Goal: Transaction & Acquisition: Book appointment/travel/reservation

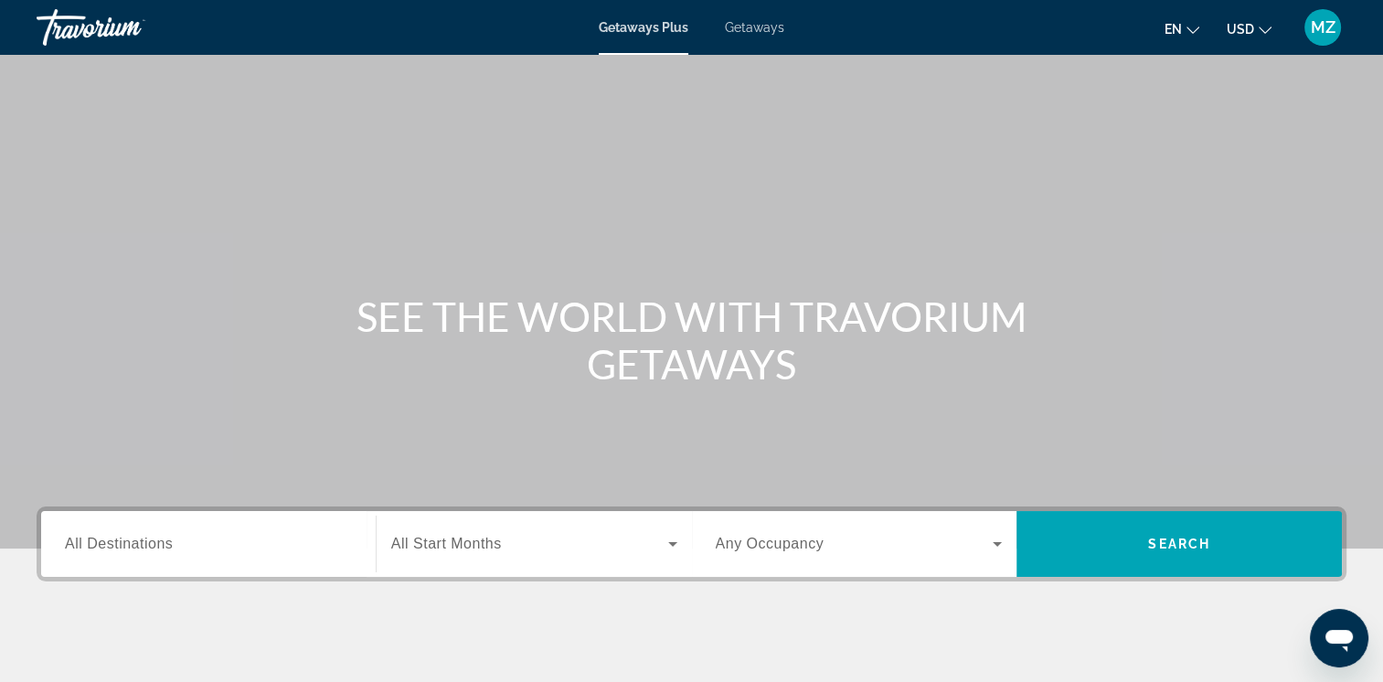
click at [1255, 29] on button "USD USD ($) MXN (Mex$) CAD (Can$) GBP (£) EUR (€) AUD (A$) NZD (NZ$) CNY (CN¥)" at bounding box center [1249, 29] width 45 height 27
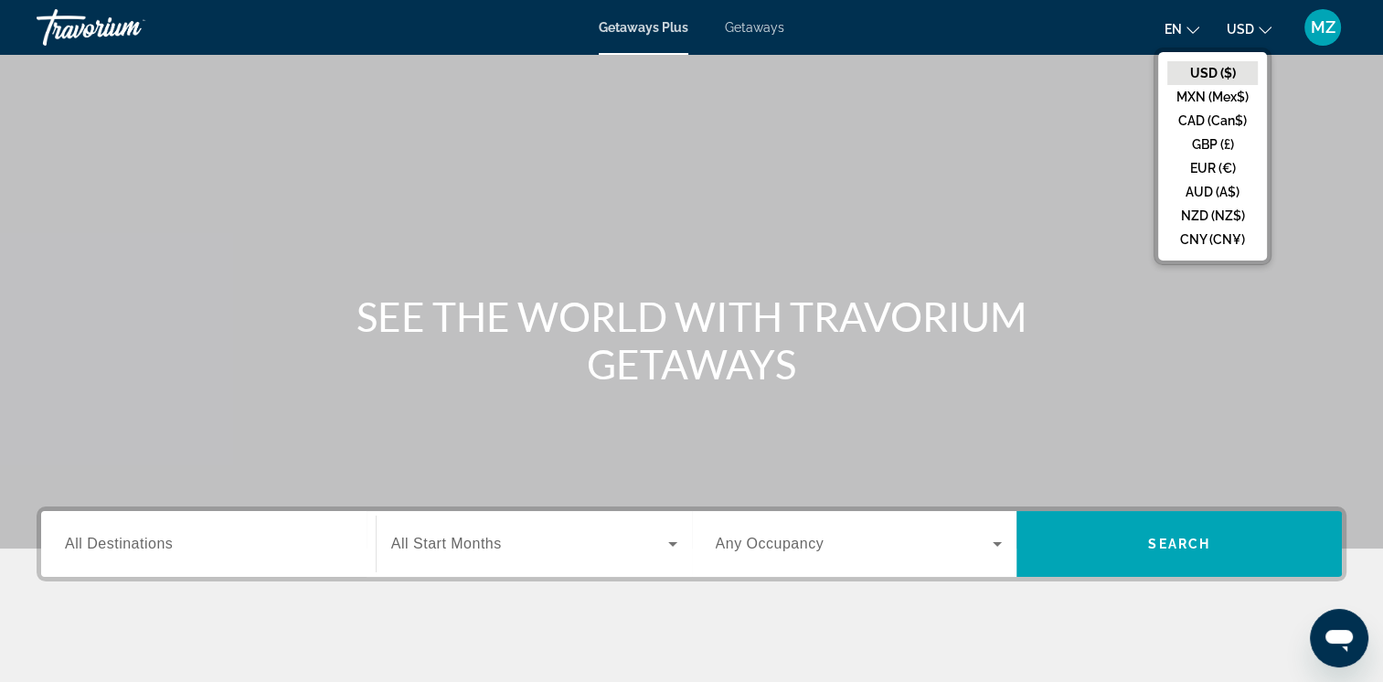
drag, startPoint x: 1220, startPoint y: 119, endPoint x: 1029, endPoint y: 116, distance: 190.2
click at [1216, 119] on button "CAD (Can$)" at bounding box center [1213, 121] width 91 height 24
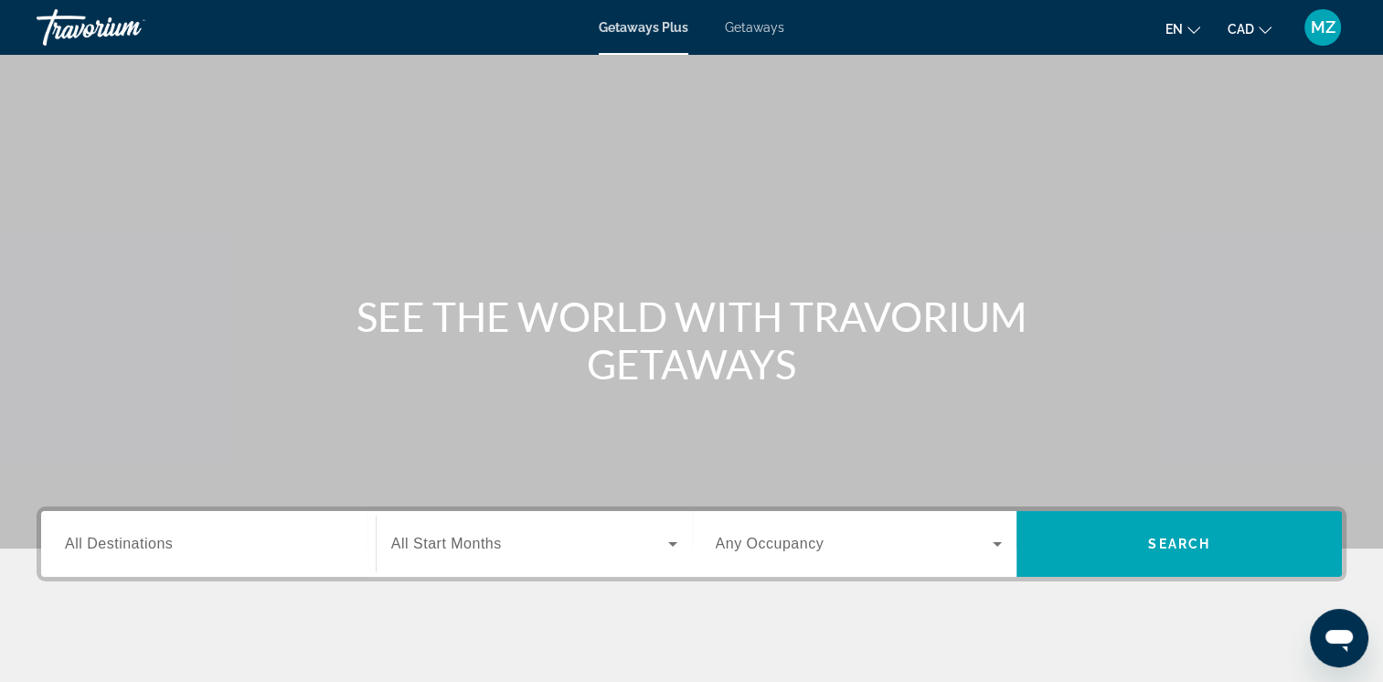
click at [743, 27] on span "Getaways" at bounding box center [754, 27] width 59 height 15
click at [183, 547] on input "Destination All Destinations" at bounding box center [208, 545] width 287 height 22
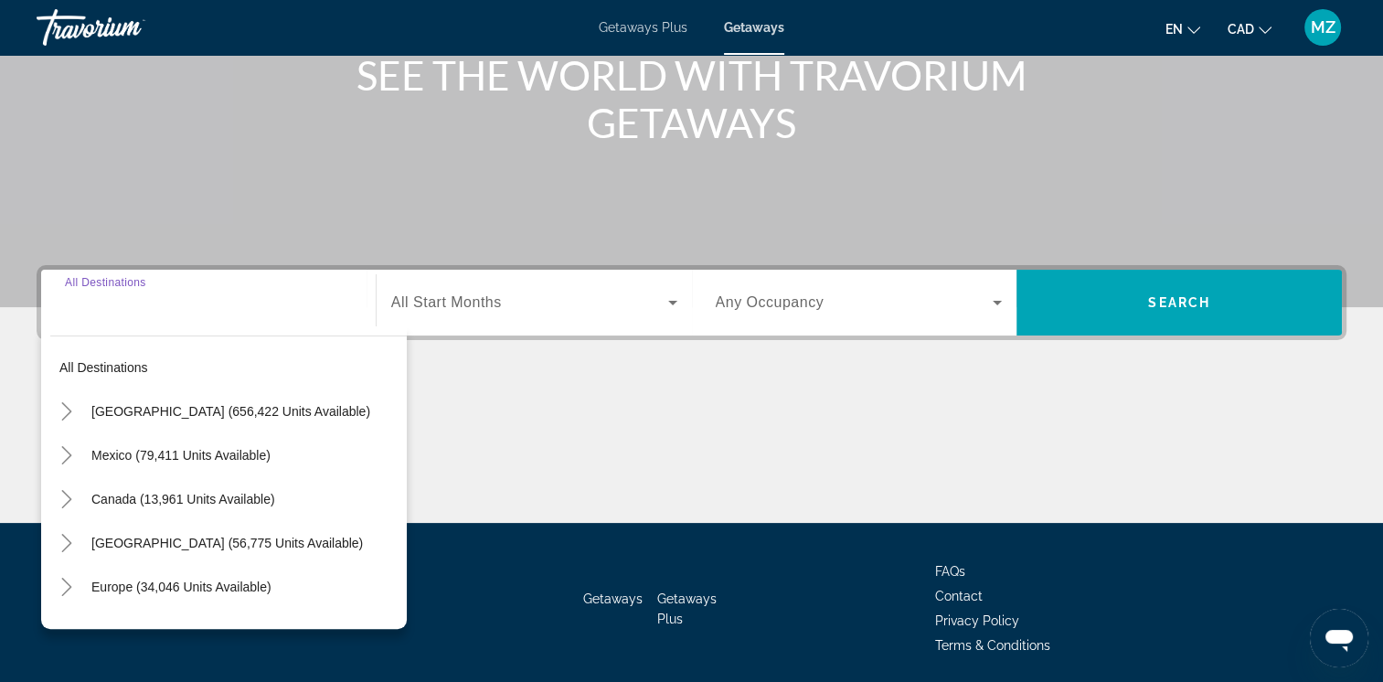
scroll to position [305, 0]
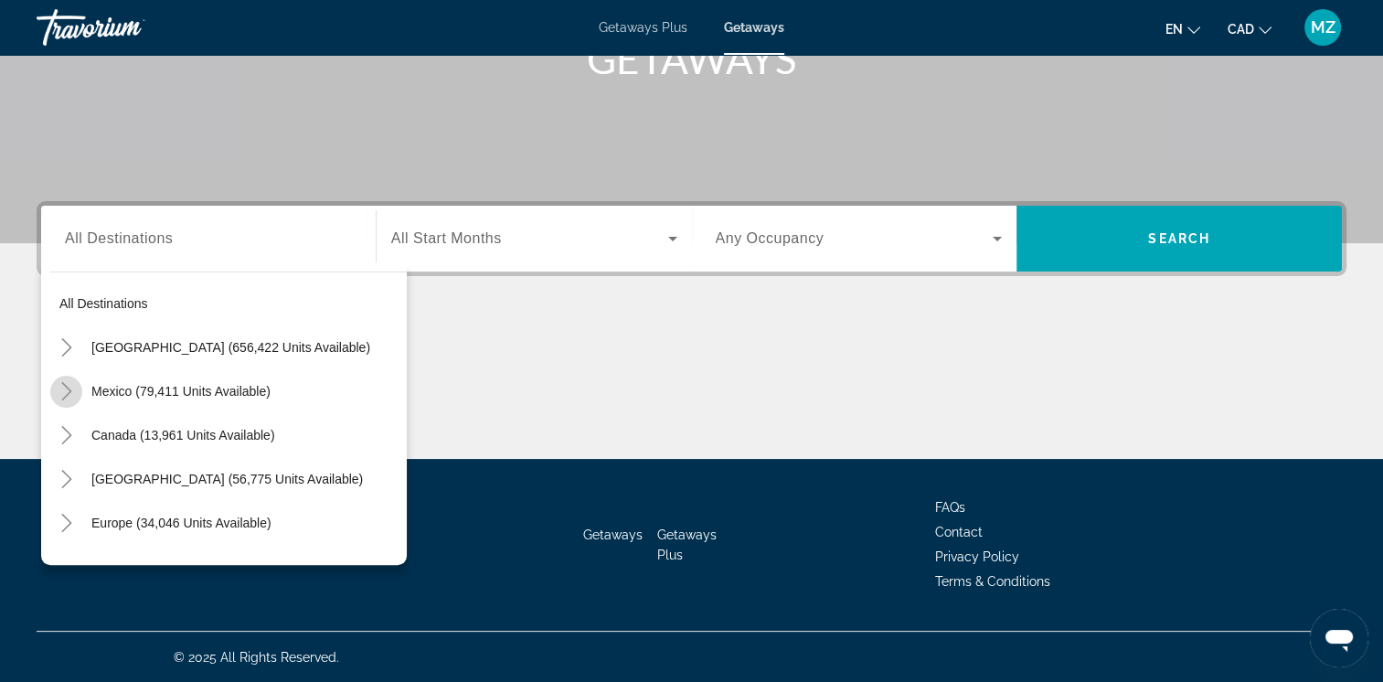
click at [72, 378] on mat-icon "Toggle Mexico (79,411 units available)" at bounding box center [66, 392] width 32 height 32
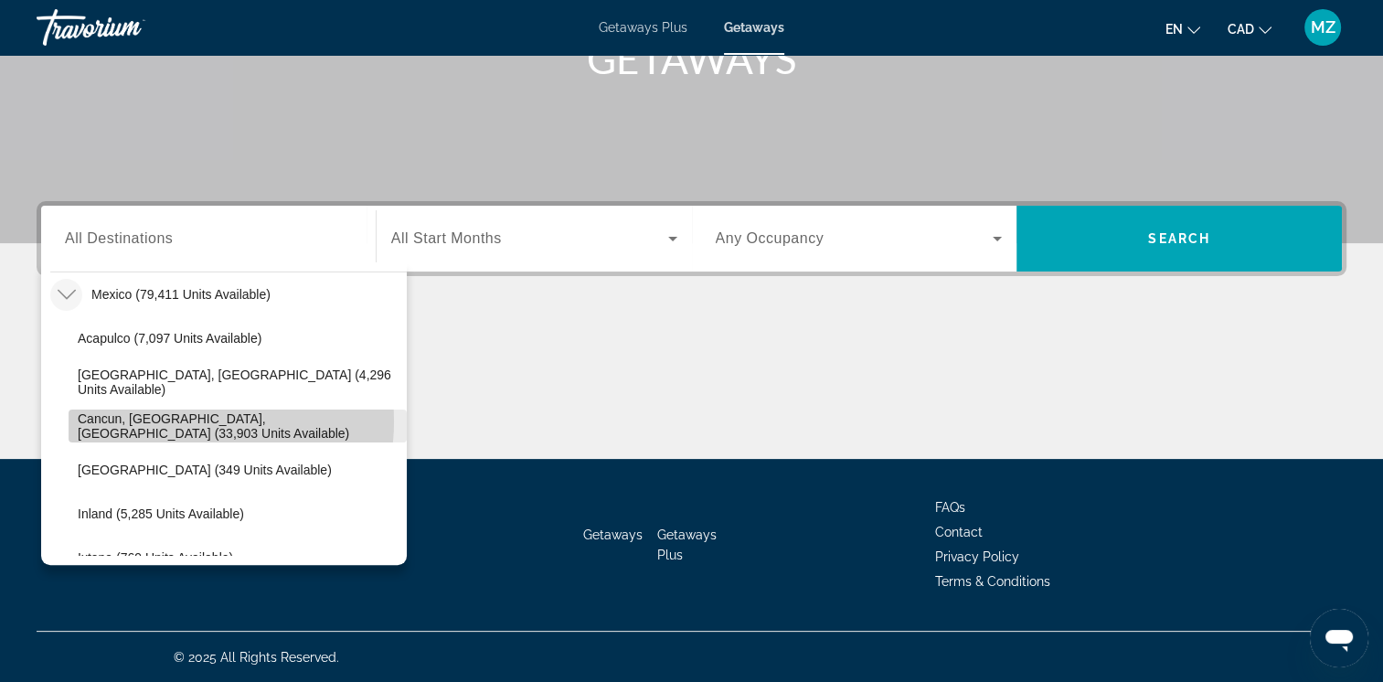
click at [190, 421] on span "Cancun, [GEOGRAPHIC_DATA], [GEOGRAPHIC_DATA] (33,903 units available)" at bounding box center [238, 425] width 320 height 29
type input "**********"
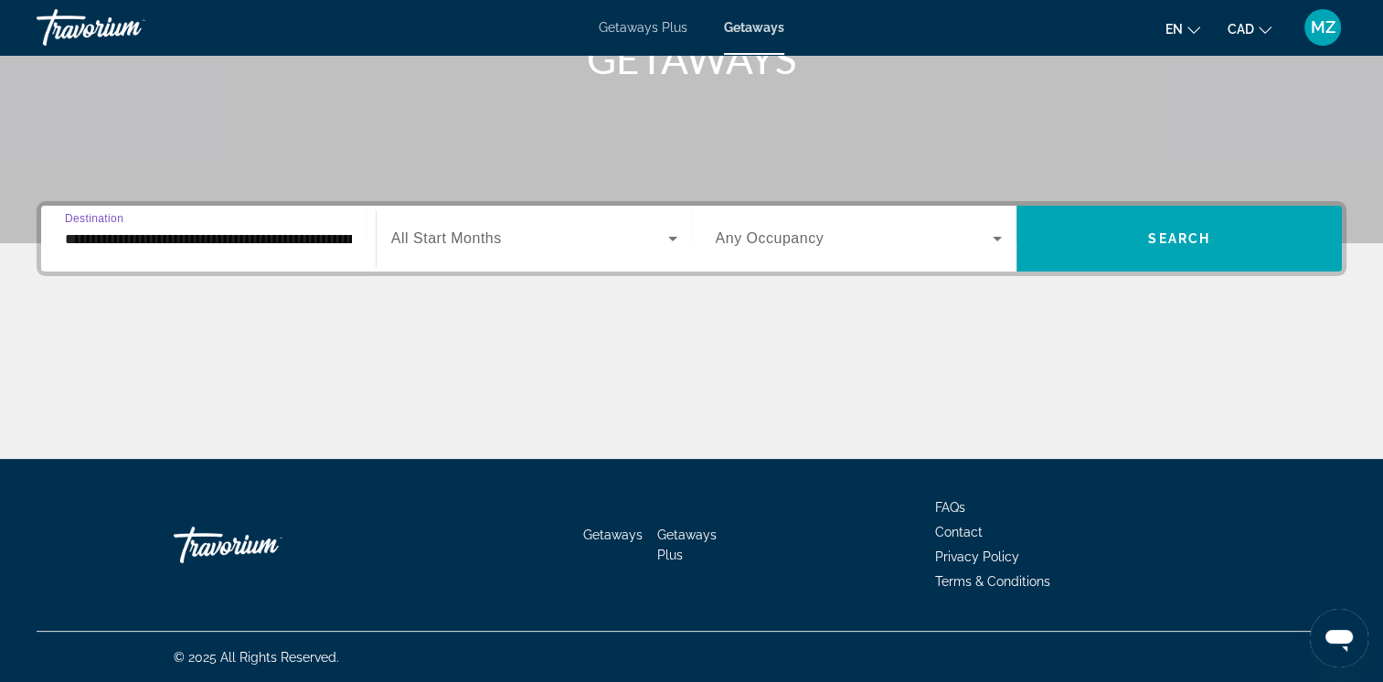
click at [574, 253] on div "Search widget" at bounding box center [534, 238] width 286 height 51
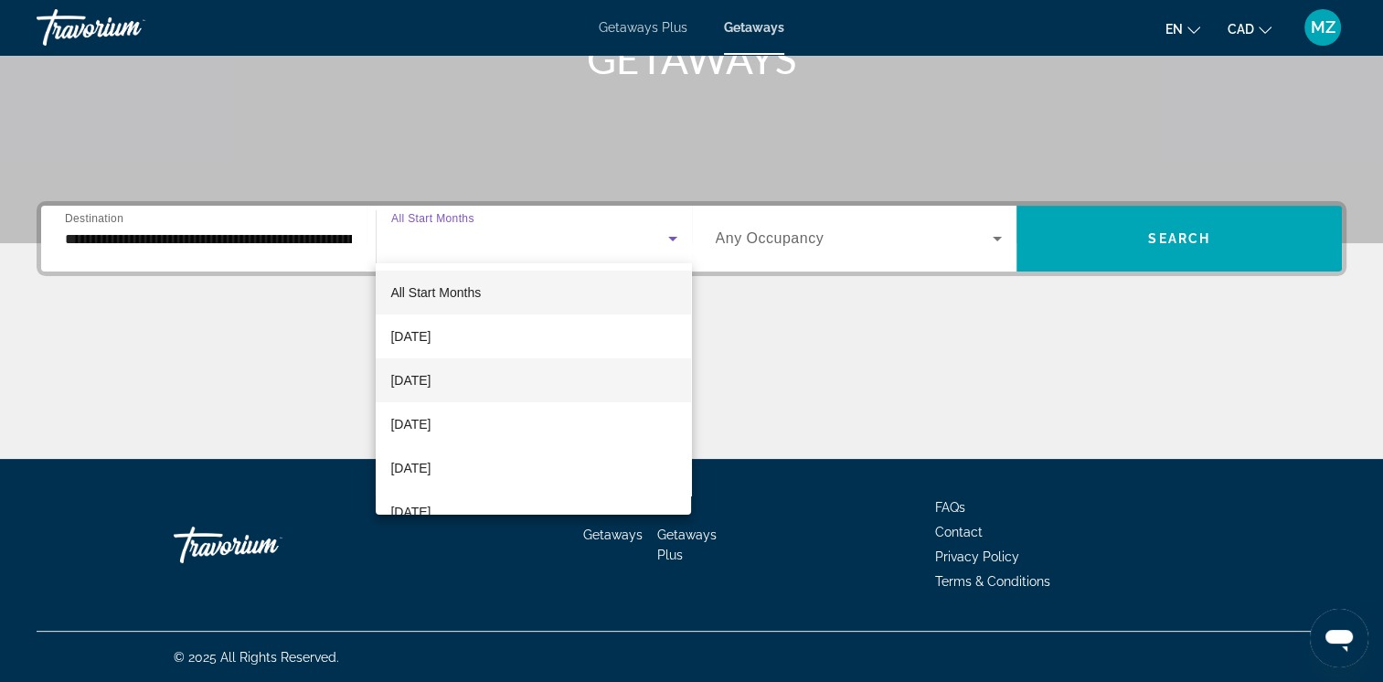
click at [431, 390] on span "[DATE]" at bounding box center [410, 380] width 40 height 22
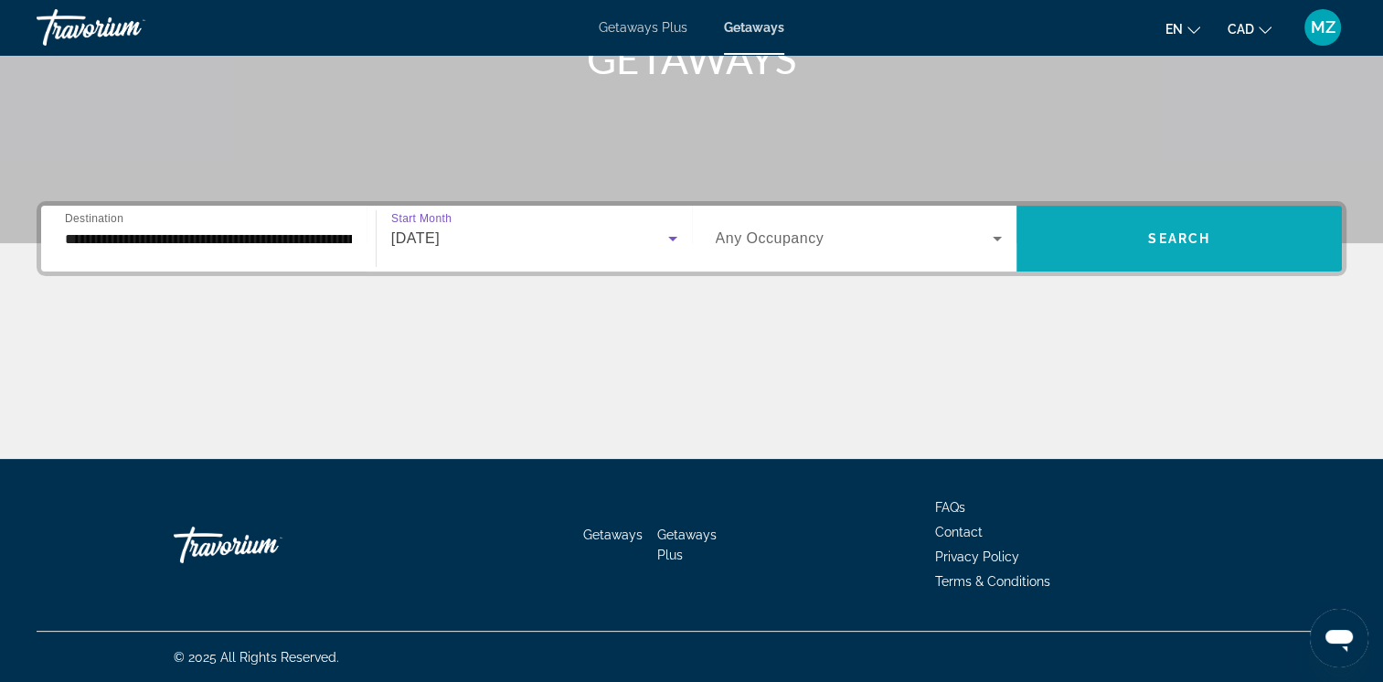
click at [1170, 231] on span "Search" at bounding box center [1179, 238] width 62 height 15
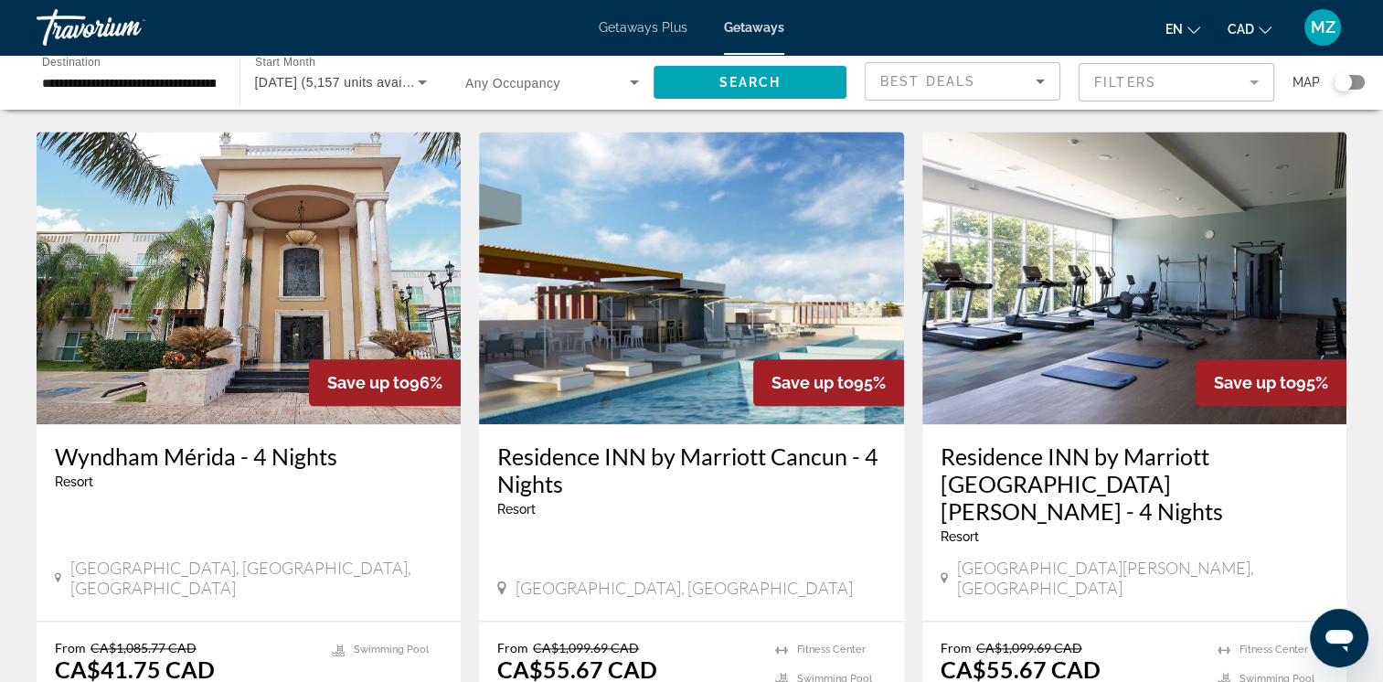
scroll to position [2286, 0]
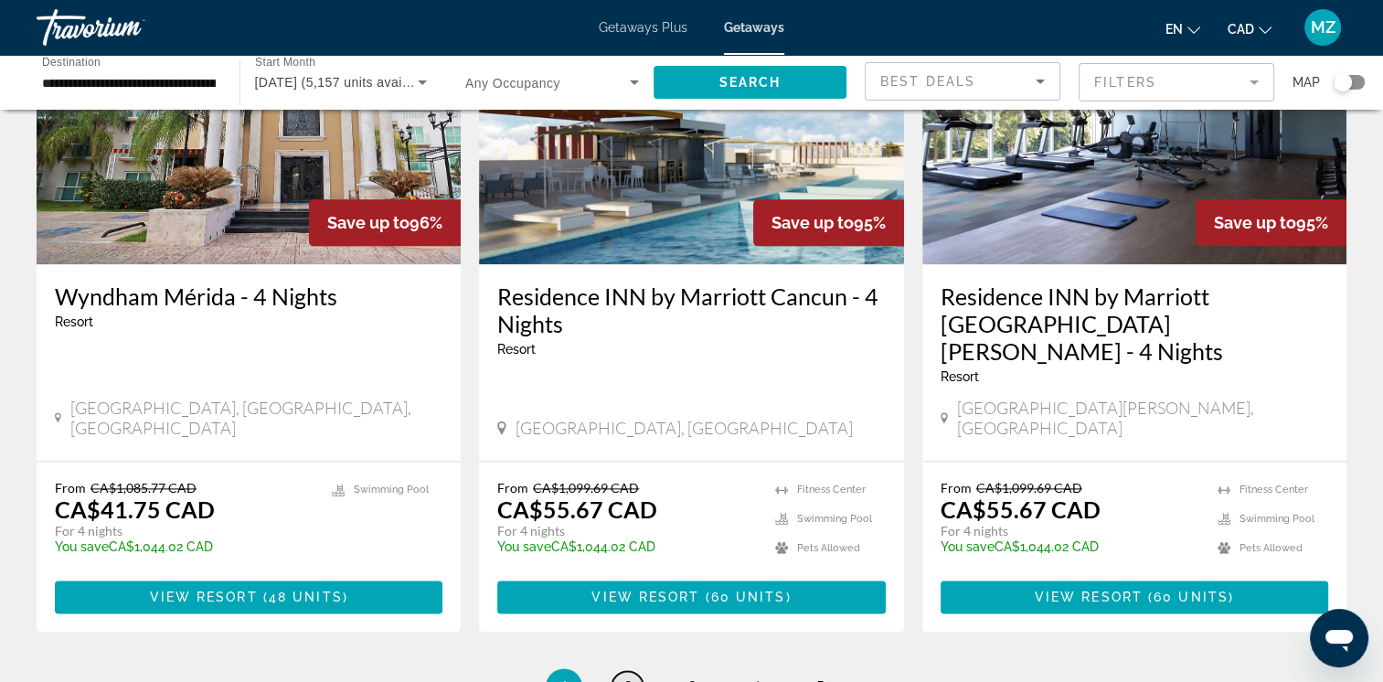
click at [629, 677] on span "2" at bounding box center [628, 687] width 9 height 20
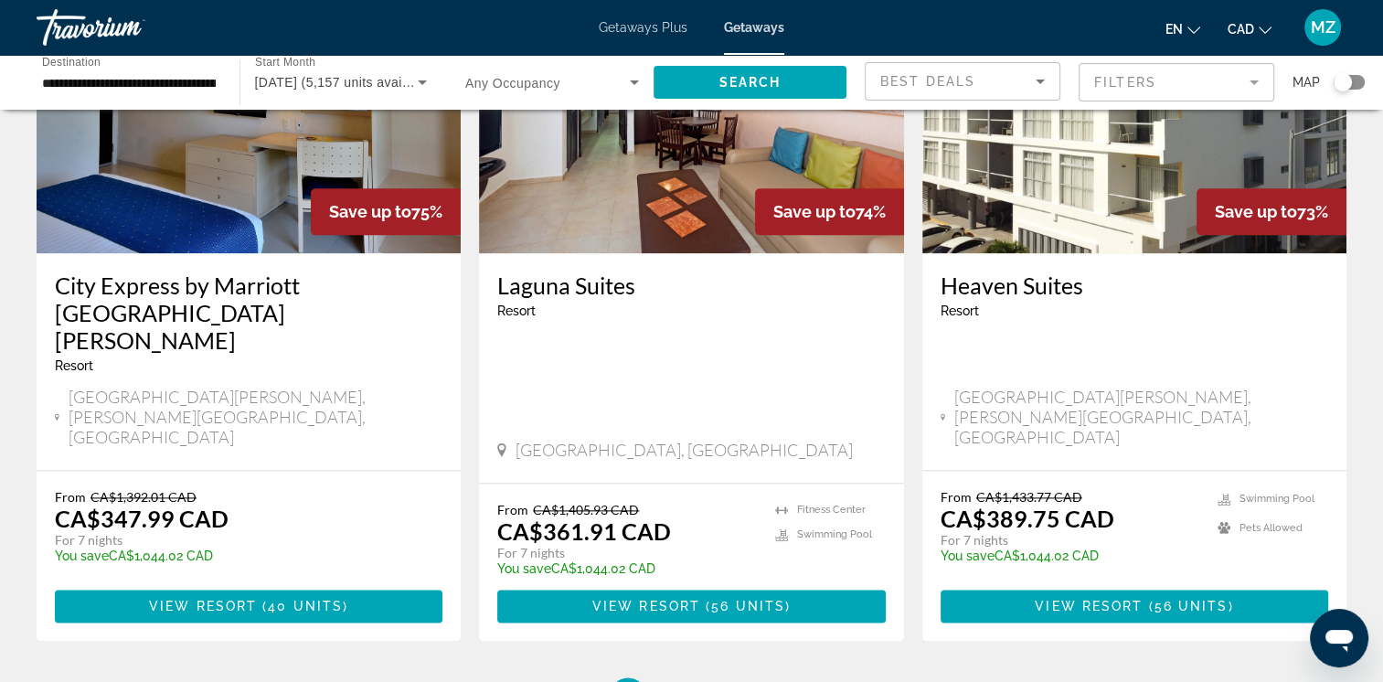
scroll to position [2356, 0]
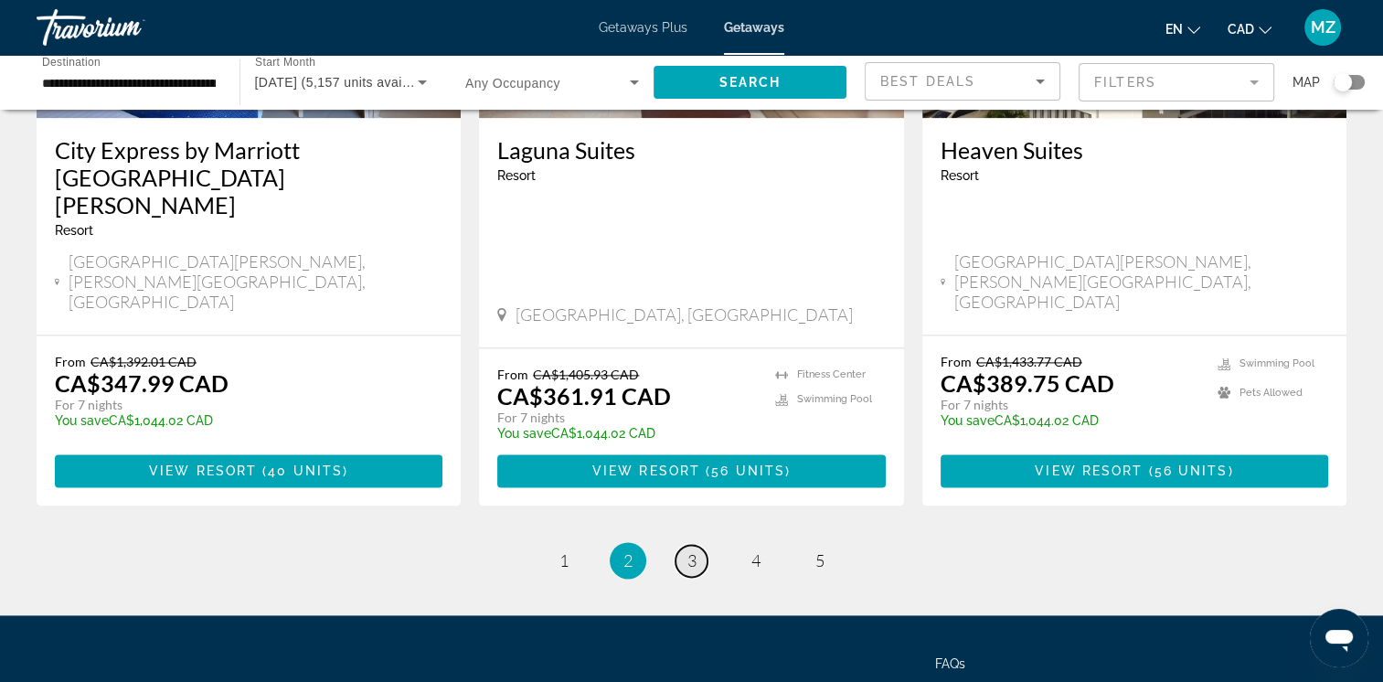
click at [688, 550] on span "3" at bounding box center [692, 560] width 9 height 20
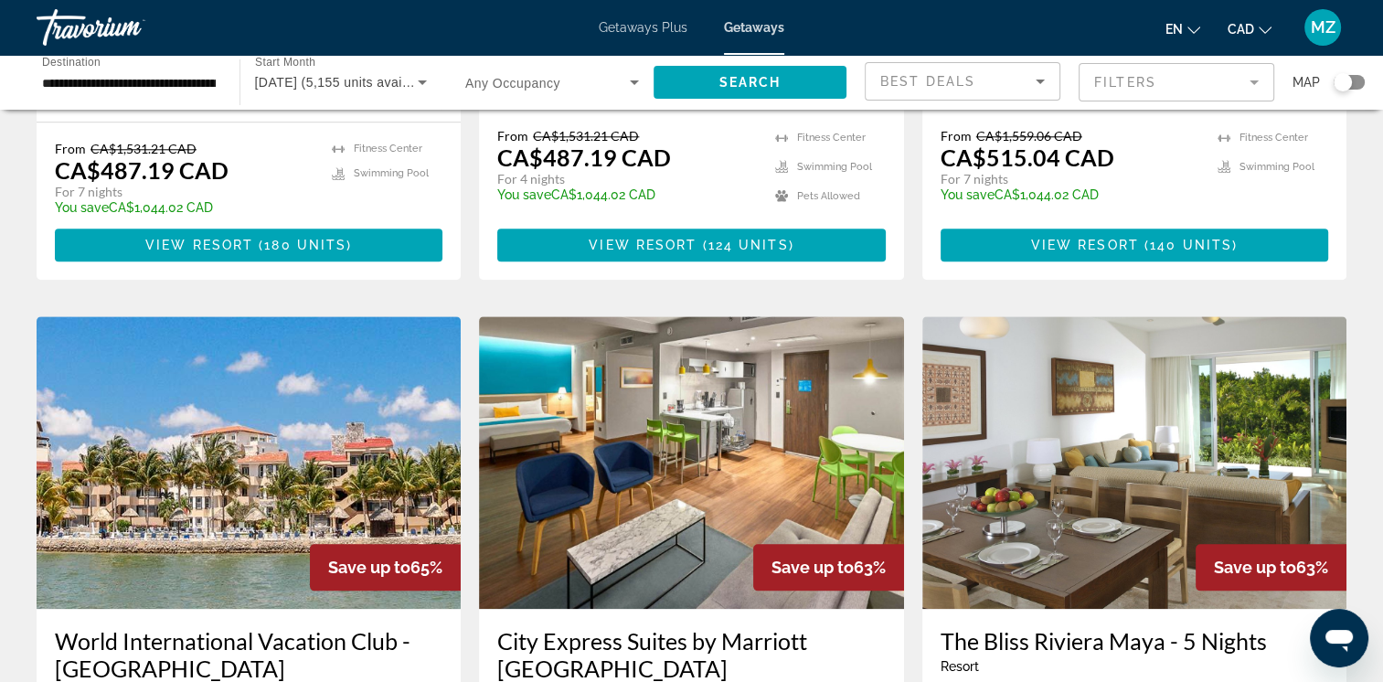
scroll to position [2194, 0]
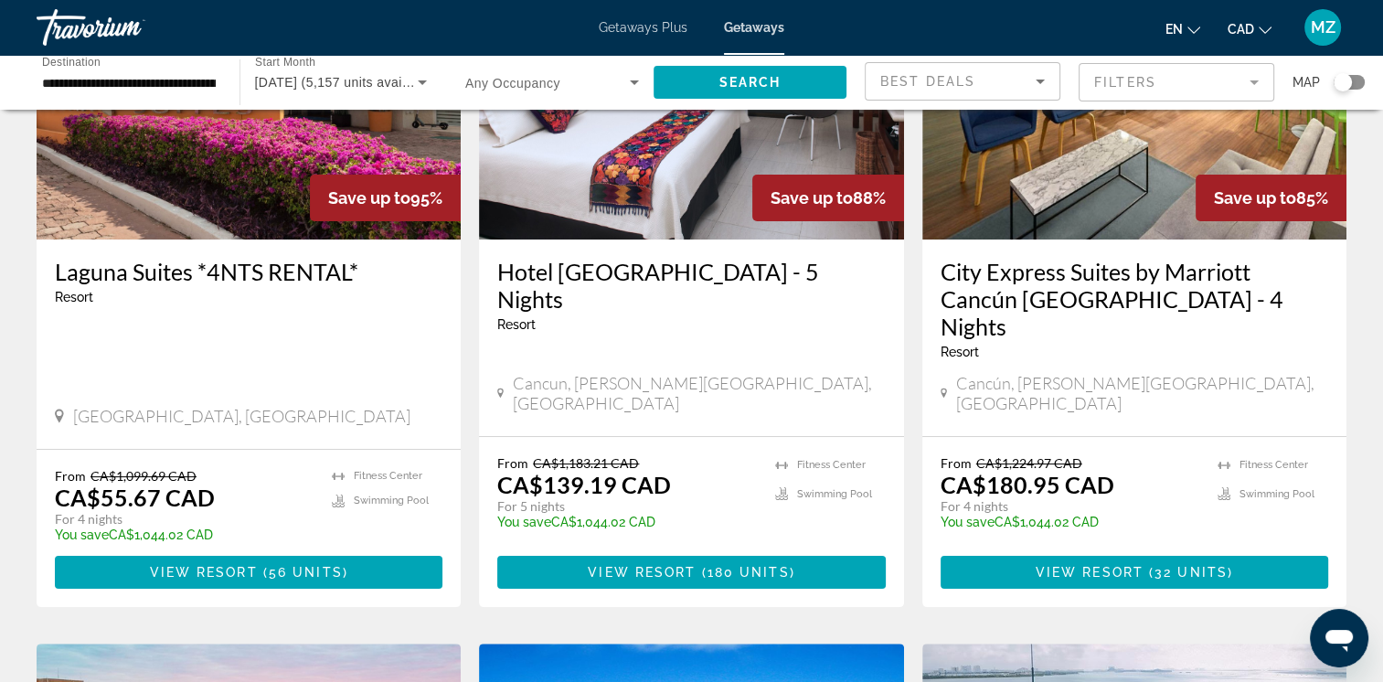
scroll to position [366, 0]
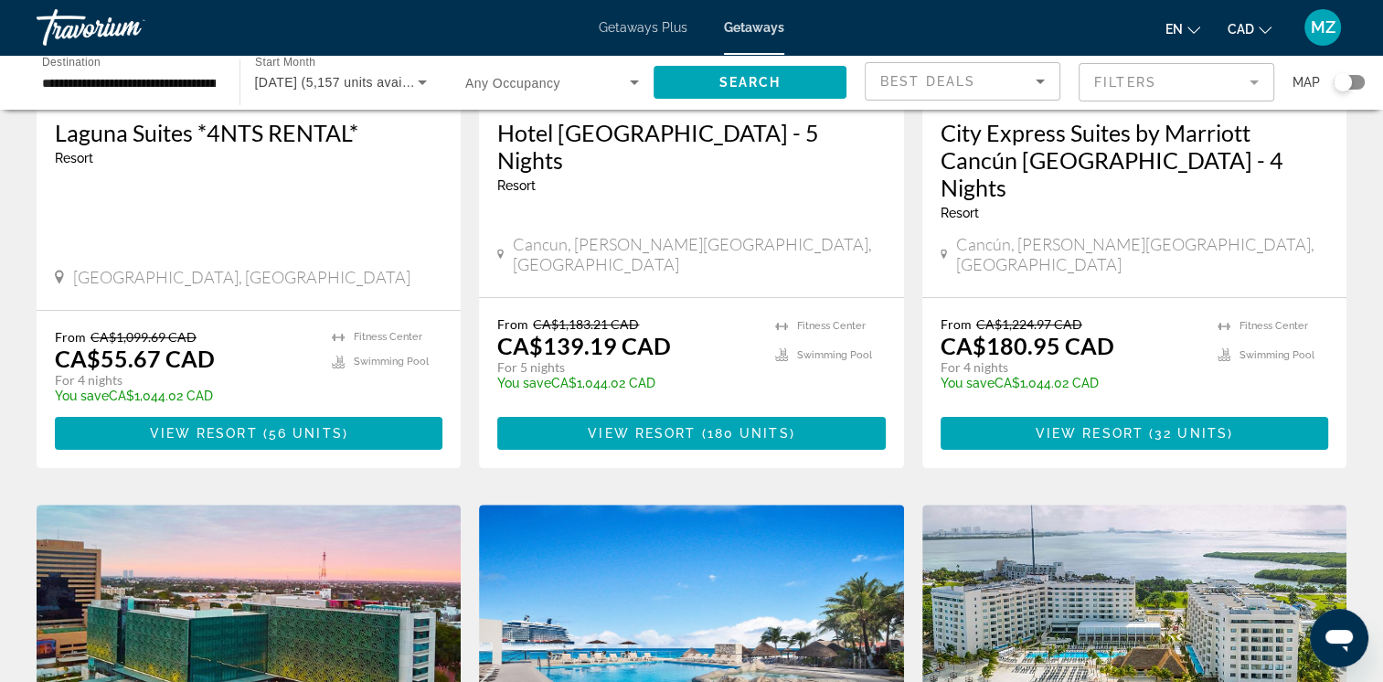
click at [207, 123] on h3 "Laguna Suites *4NTS RENTAL*" at bounding box center [249, 132] width 388 height 27
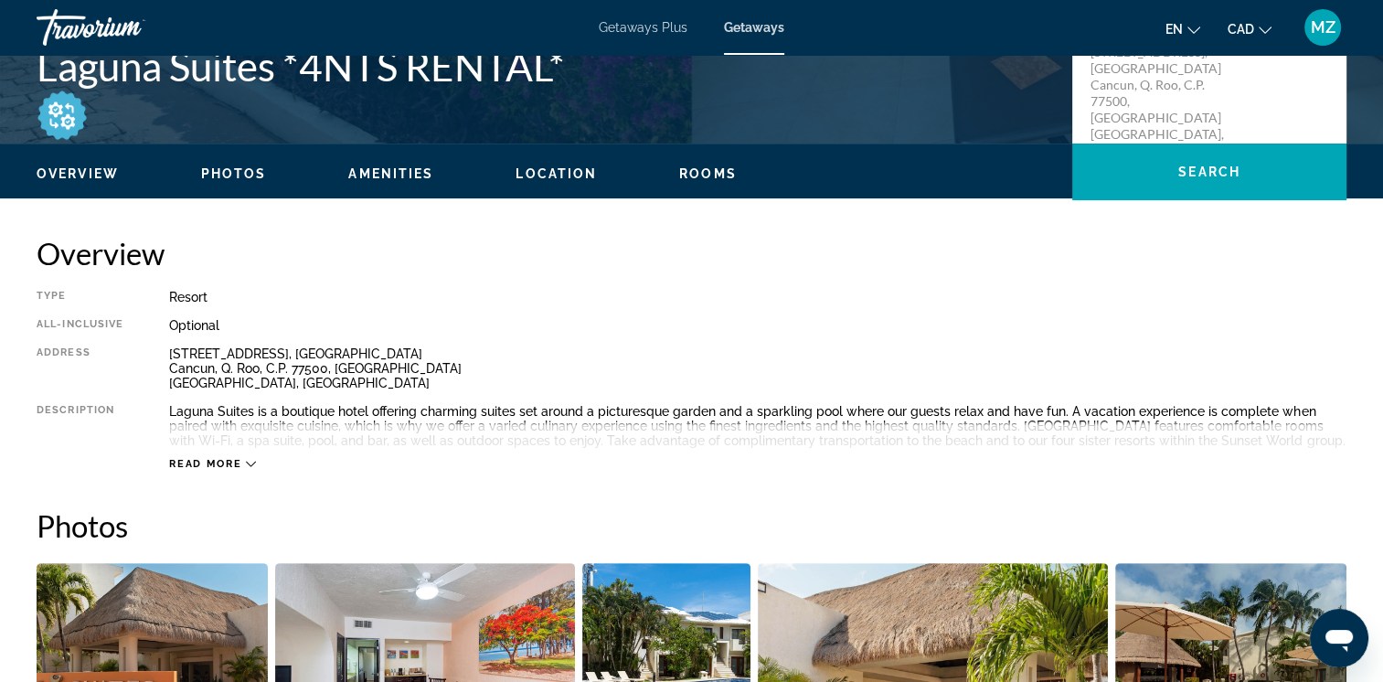
scroll to position [457, 0]
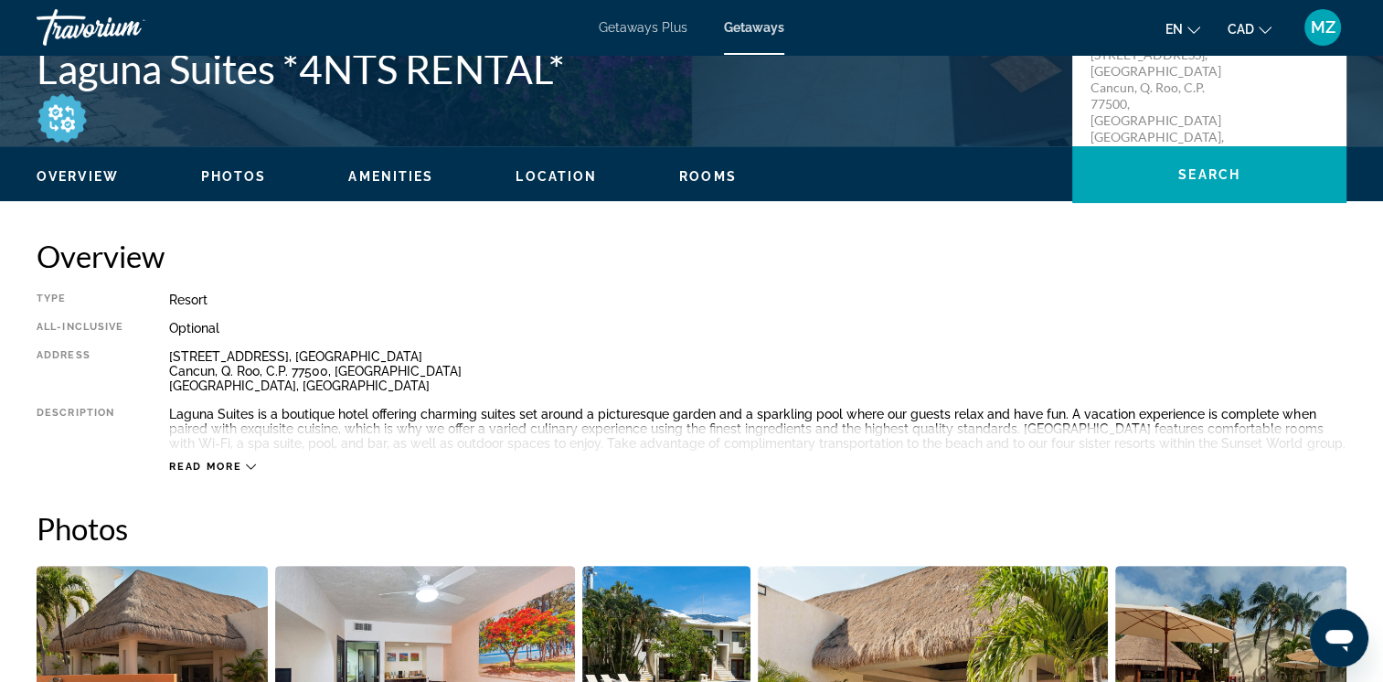
click at [212, 465] on span "Read more" at bounding box center [205, 467] width 72 height 12
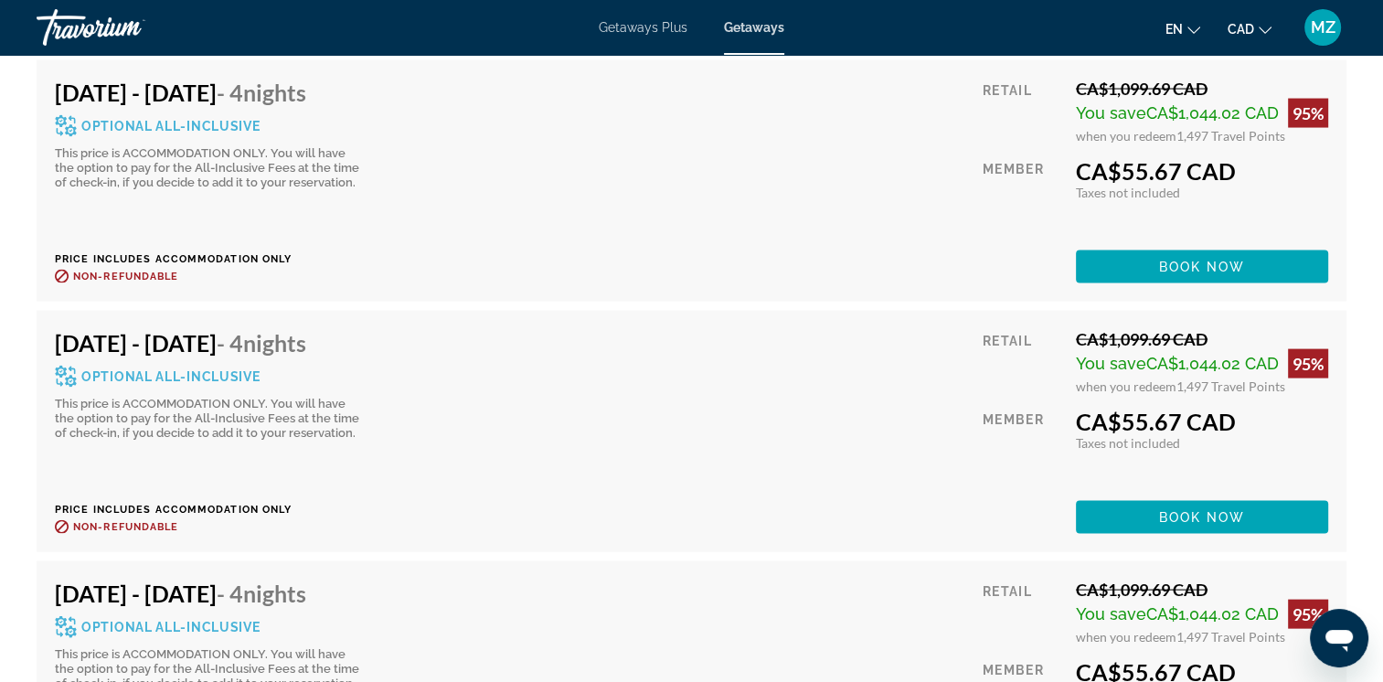
scroll to position [3760, 0]
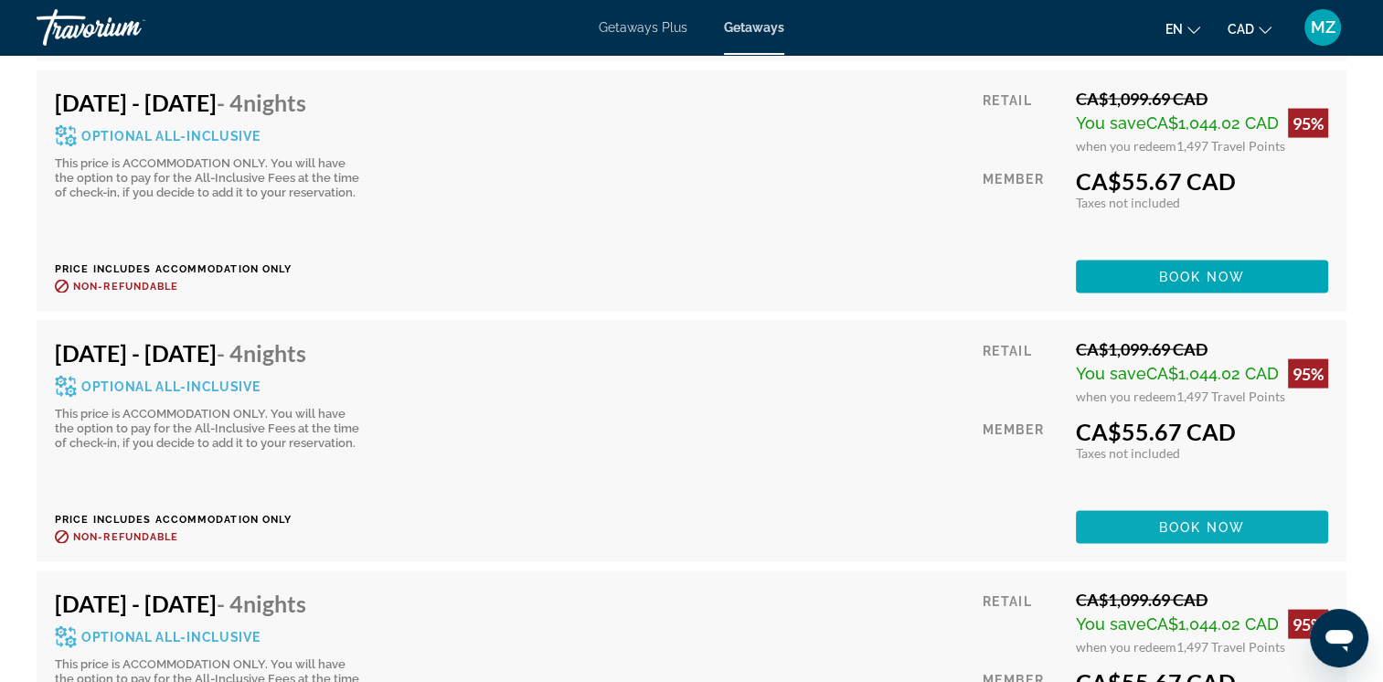
click at [1092, 519] on span "Main content" at bounding box center [1202, 528] width 252 height 44
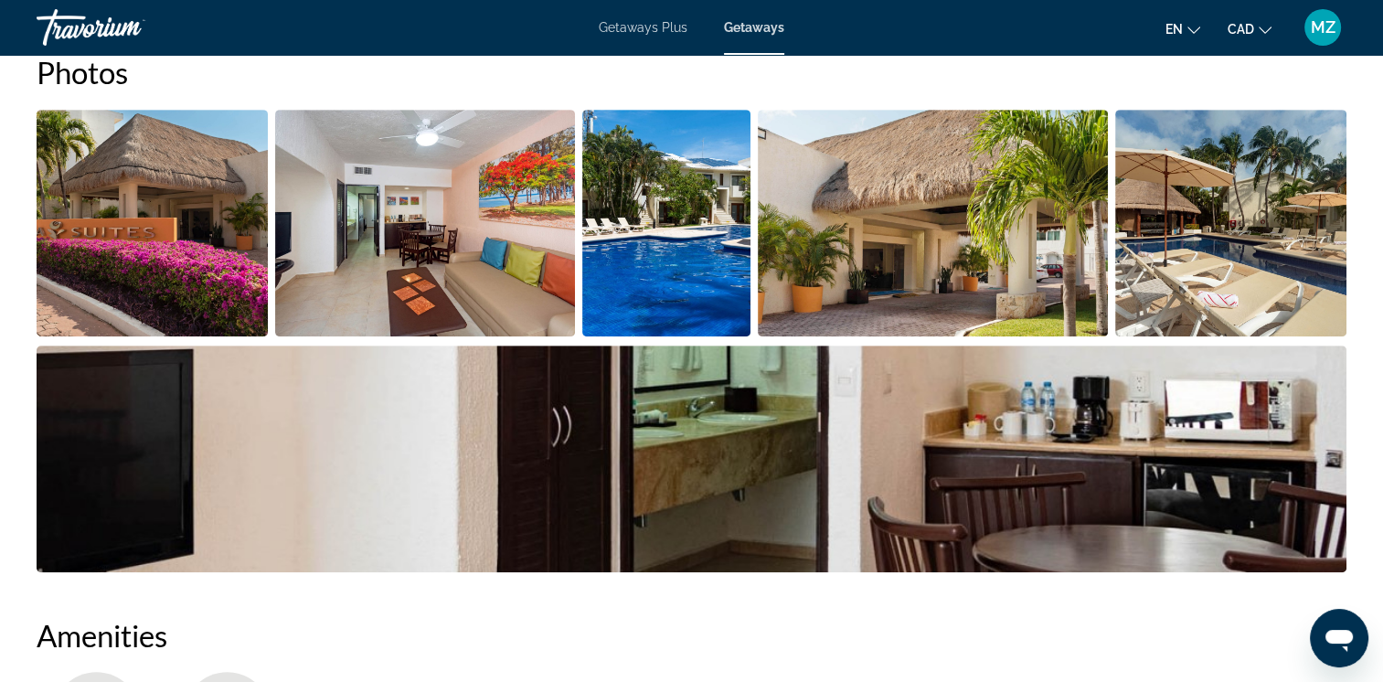
scroll to position [914, 0]
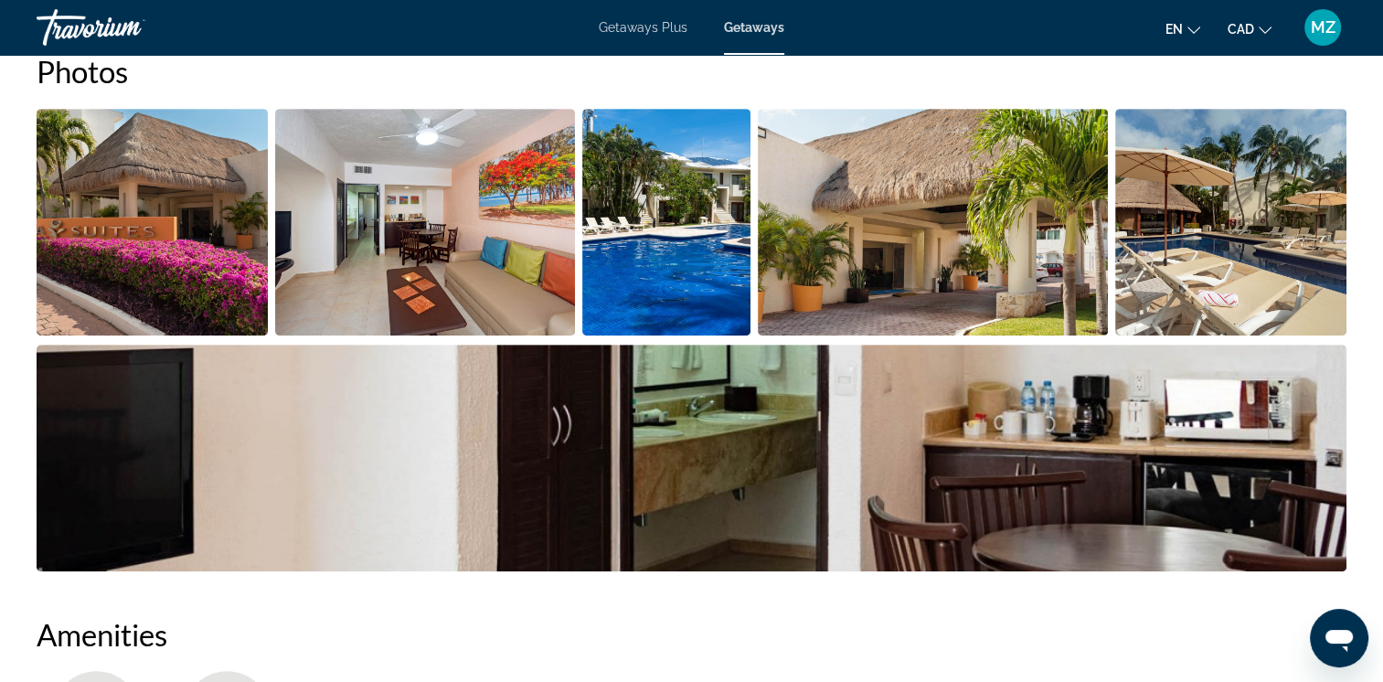
click at [937, 276] on img "Open full-screen image slider" at bounding box center [933, 222] width 350 height 227
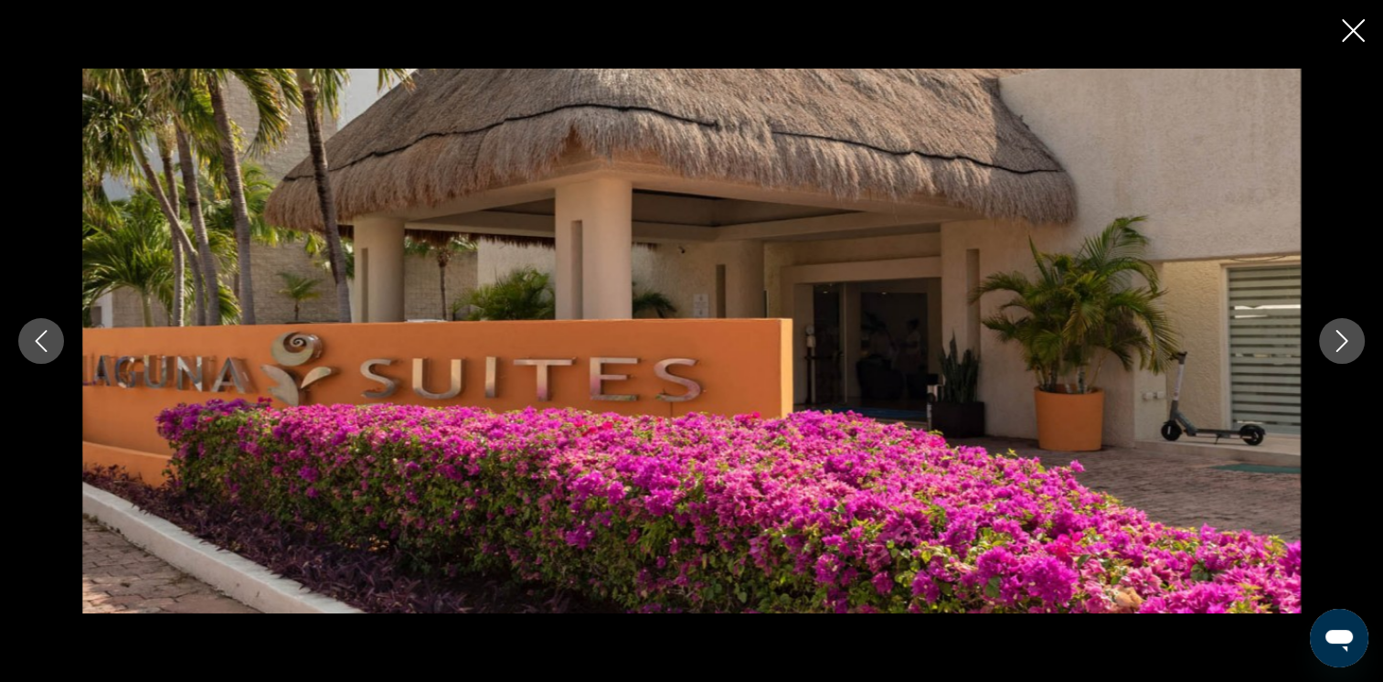
click at [1349, 337] on icon "Next image" at bounding box center [1342, 341] width 22 height 22
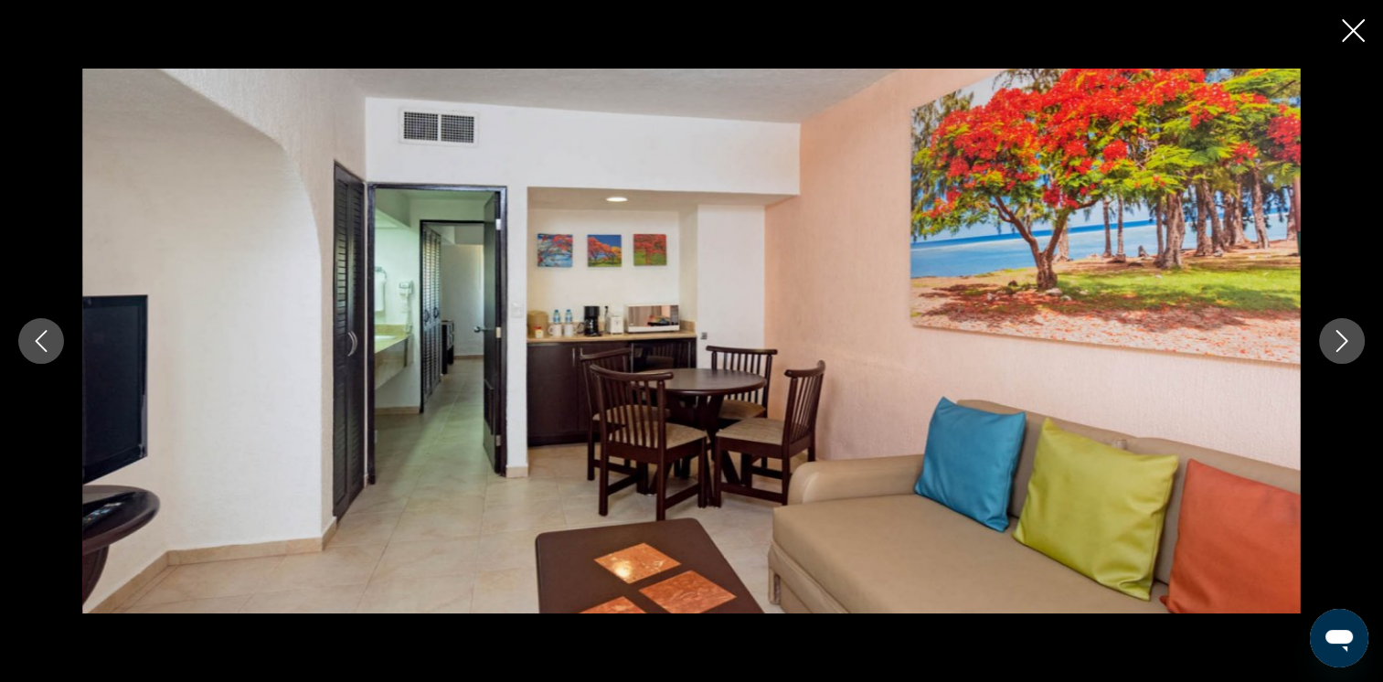
click at [1349, 337] on icon "Next image" at bounding box center [1342, 341] width 22 height 22
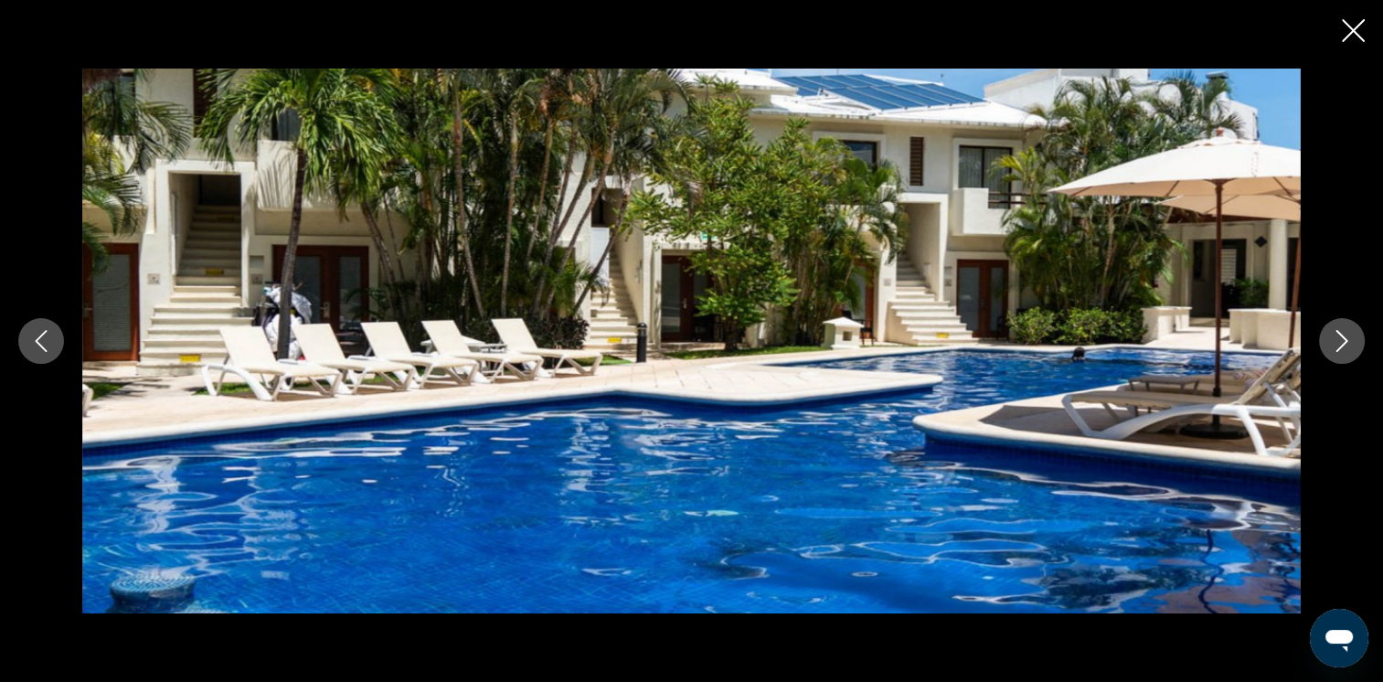
click at [1349, 337] on icon "Next image" at bounding box center [1342, 341] width 22 height 22
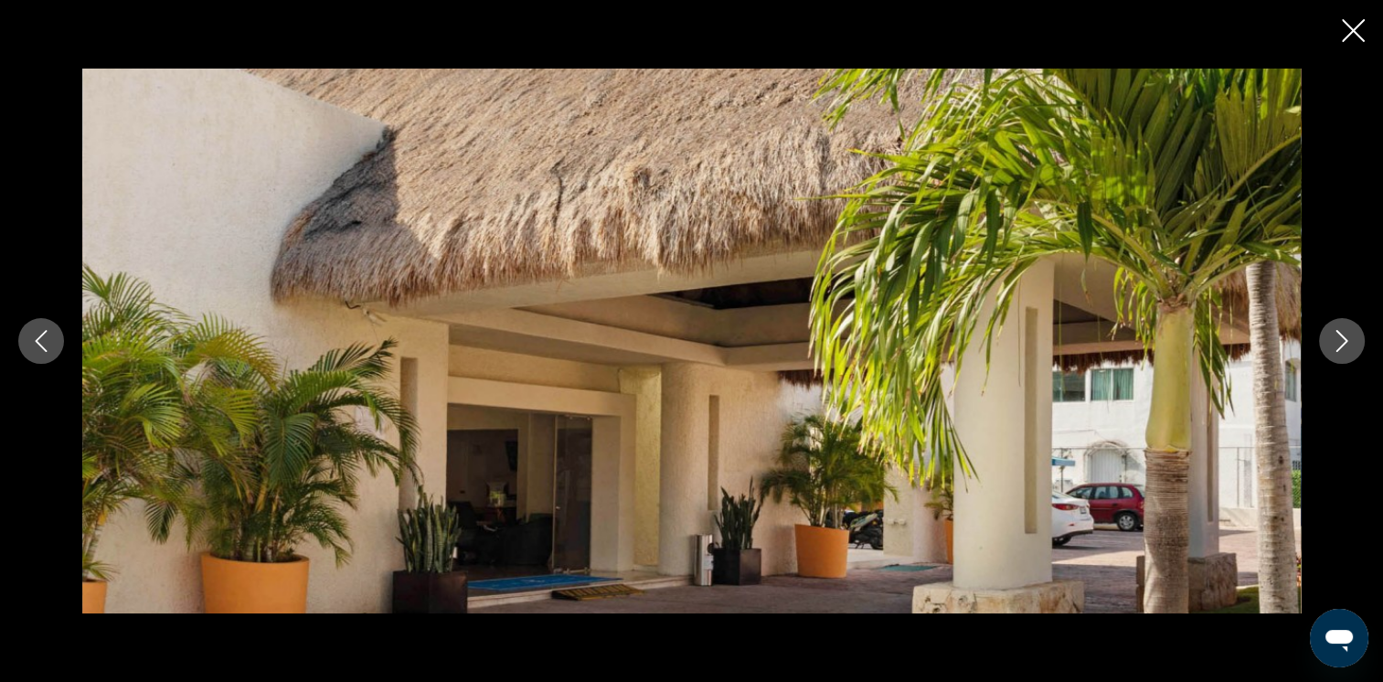
click at [1349, 337] on icon "Next image" at bounding box center [1342, 341] width 22 height 22
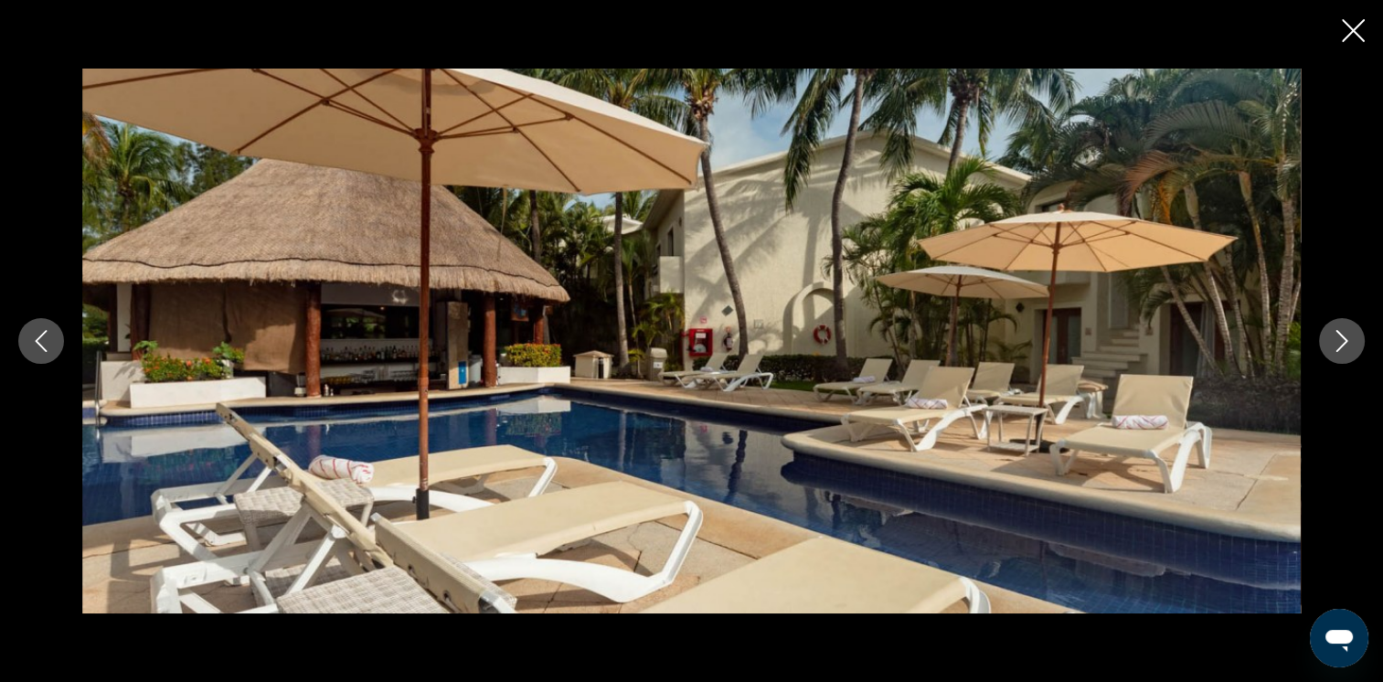
click at [1349, 337] on icon "Next image" at bounding box center [1342, 341] width 22 height 22
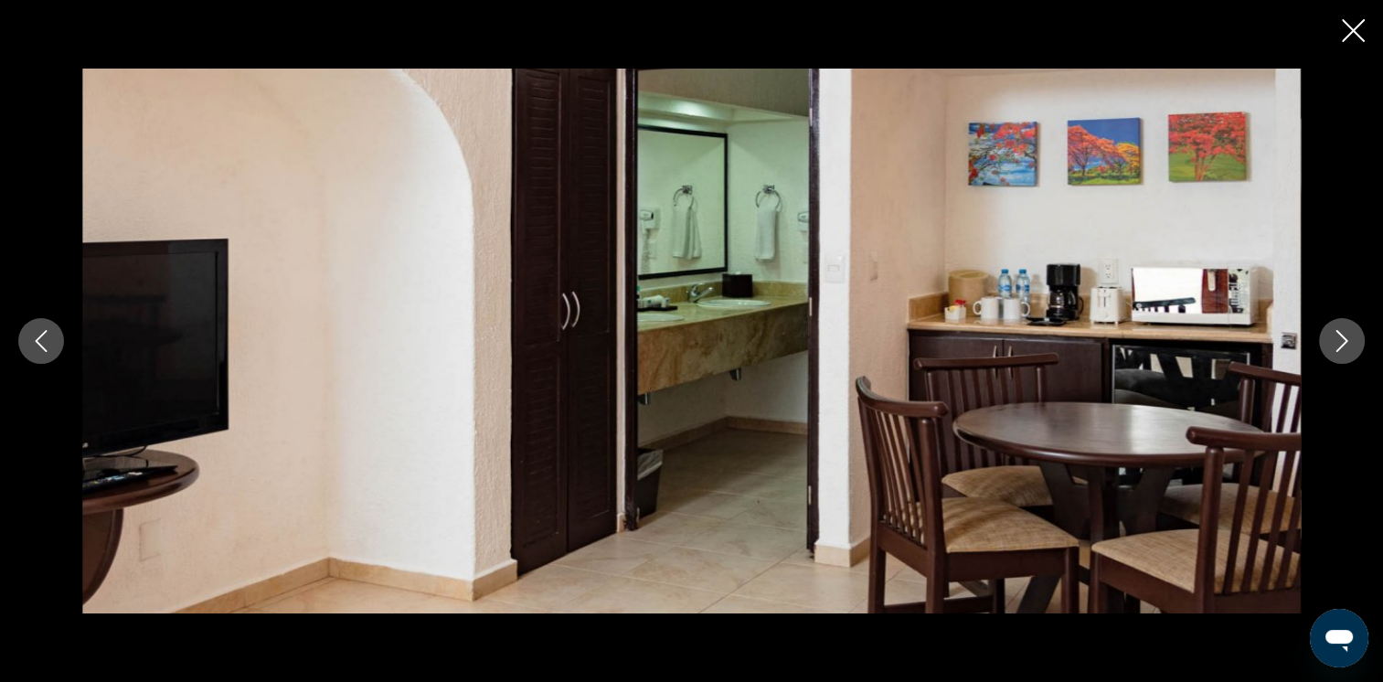
click at [1346, 38] on icon "Close slideshow" at bounding box center [1353, 30] width 23 height 23
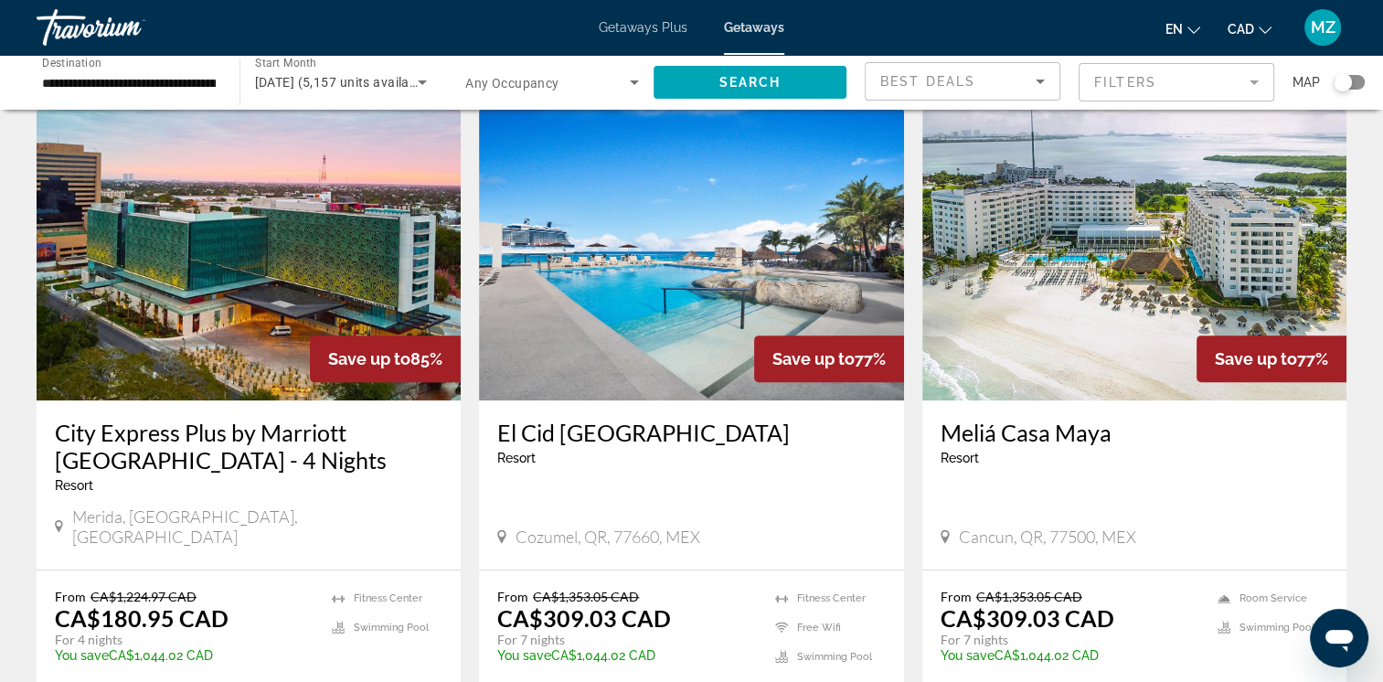
scroll to position [731, 0]
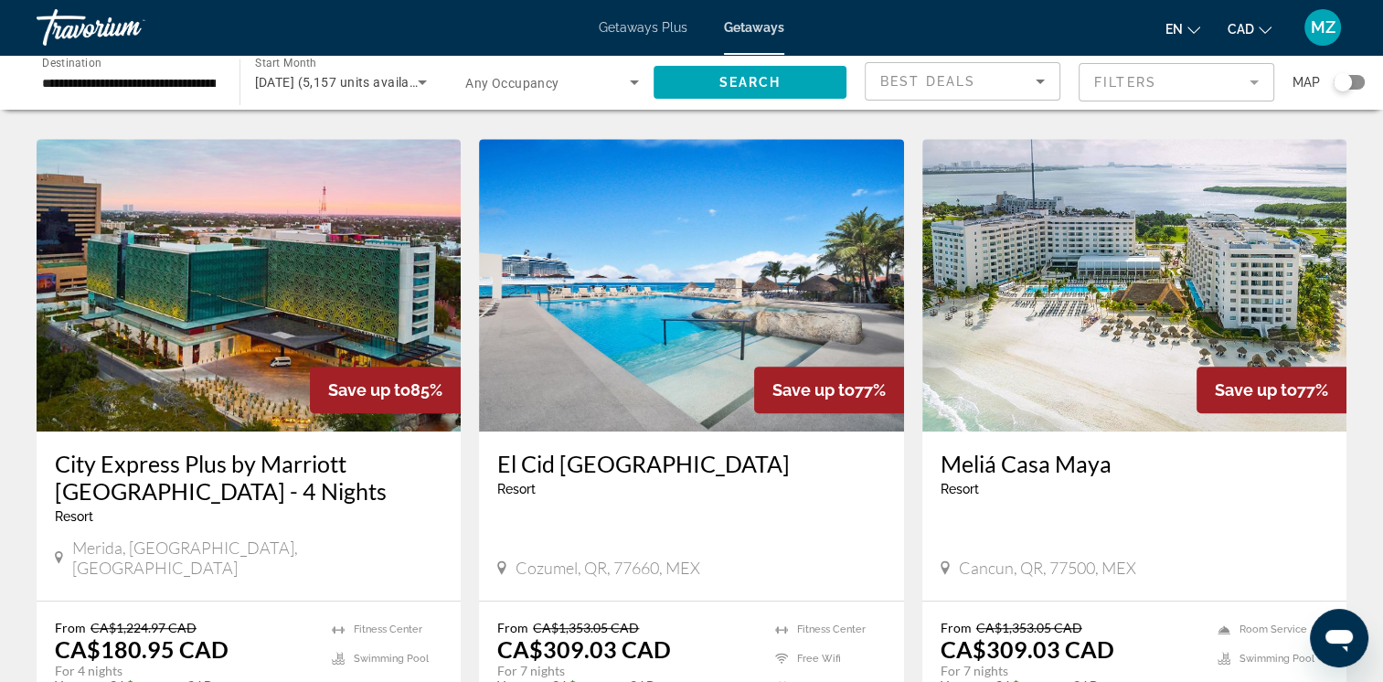
click at [642, 450] on h3 "El Cid [GEOGRAPHIC_DATA]" at bounding box center [691, 463] width 388 height 27
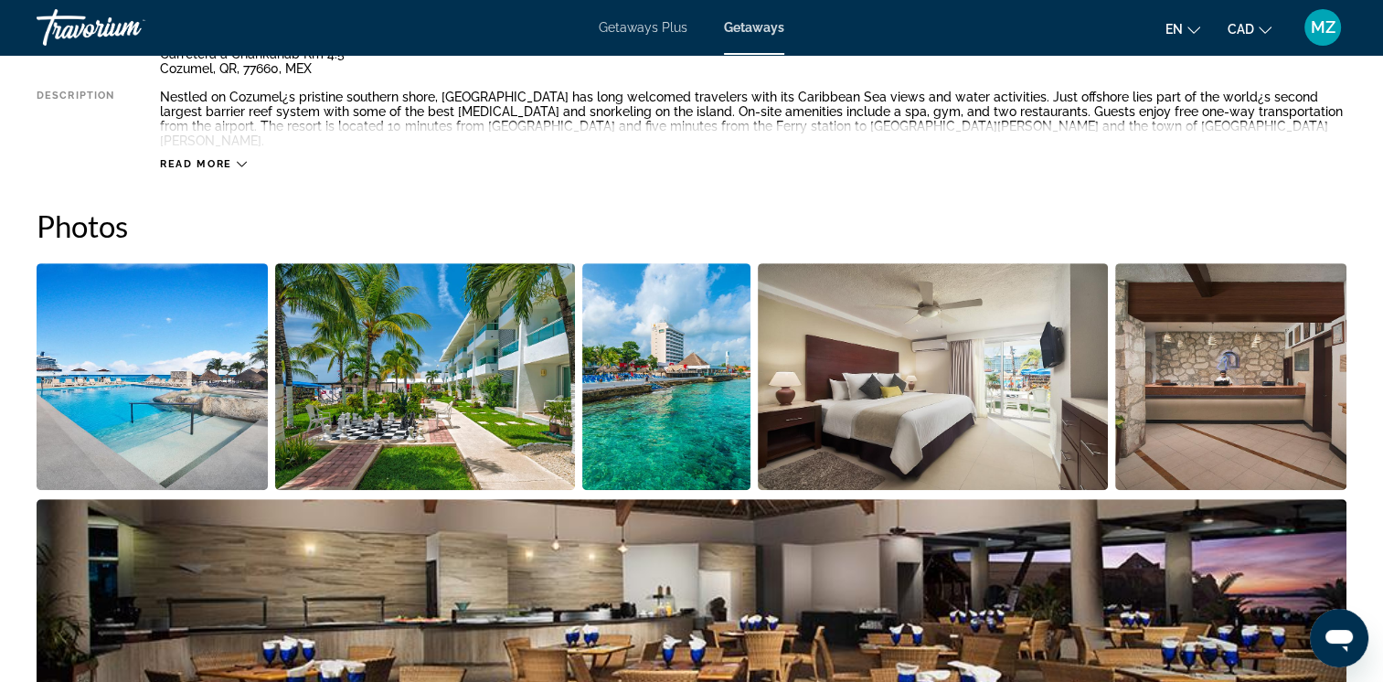
scroll to position [549, 0]
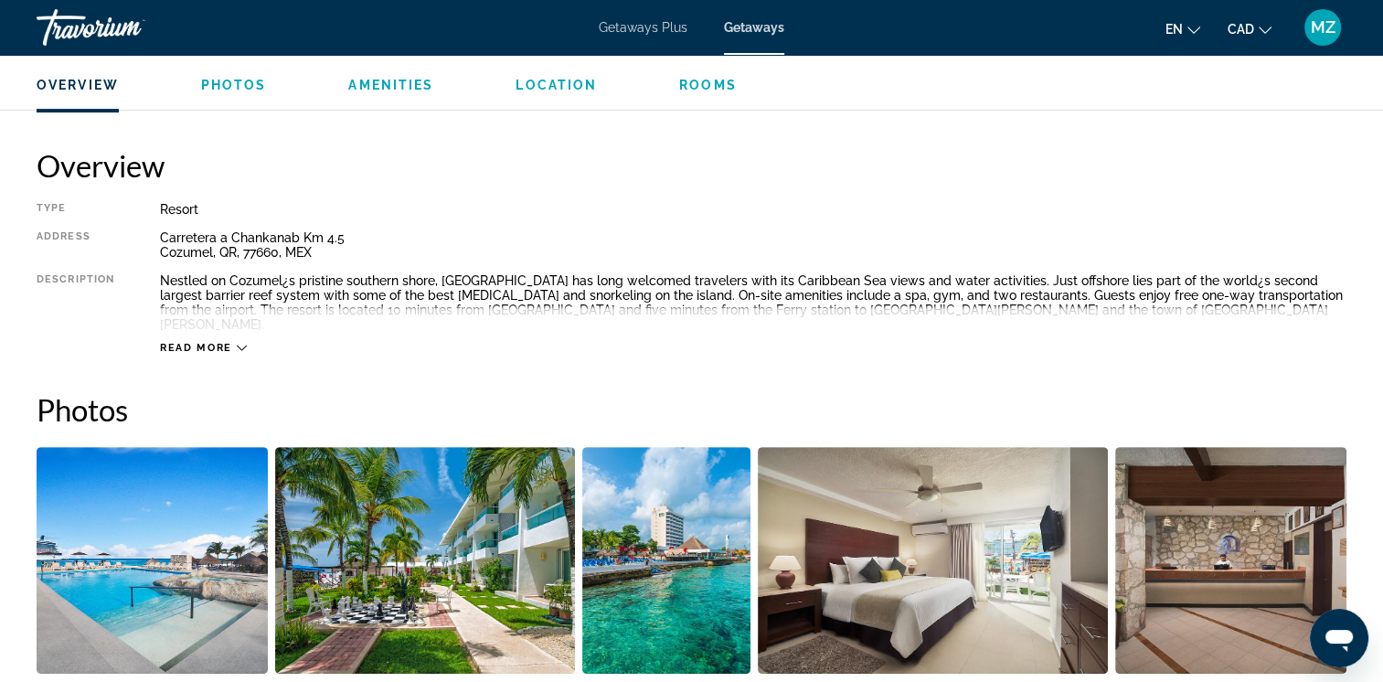
click at [165, 342] on span "Read more" at bounding box center [196, 348] width 72 height 12
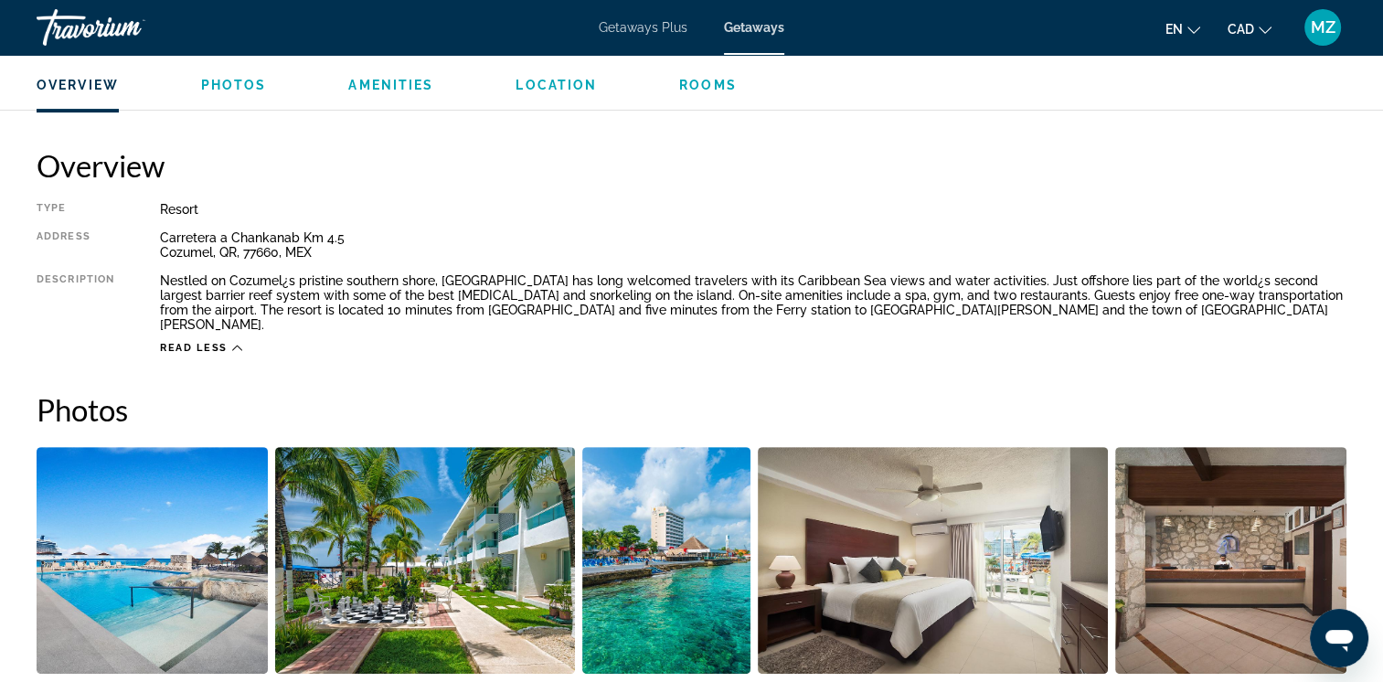
click at [666, 572] on img "Open full-screen image slider" at bounding box center [665, 560] width 167 height 227
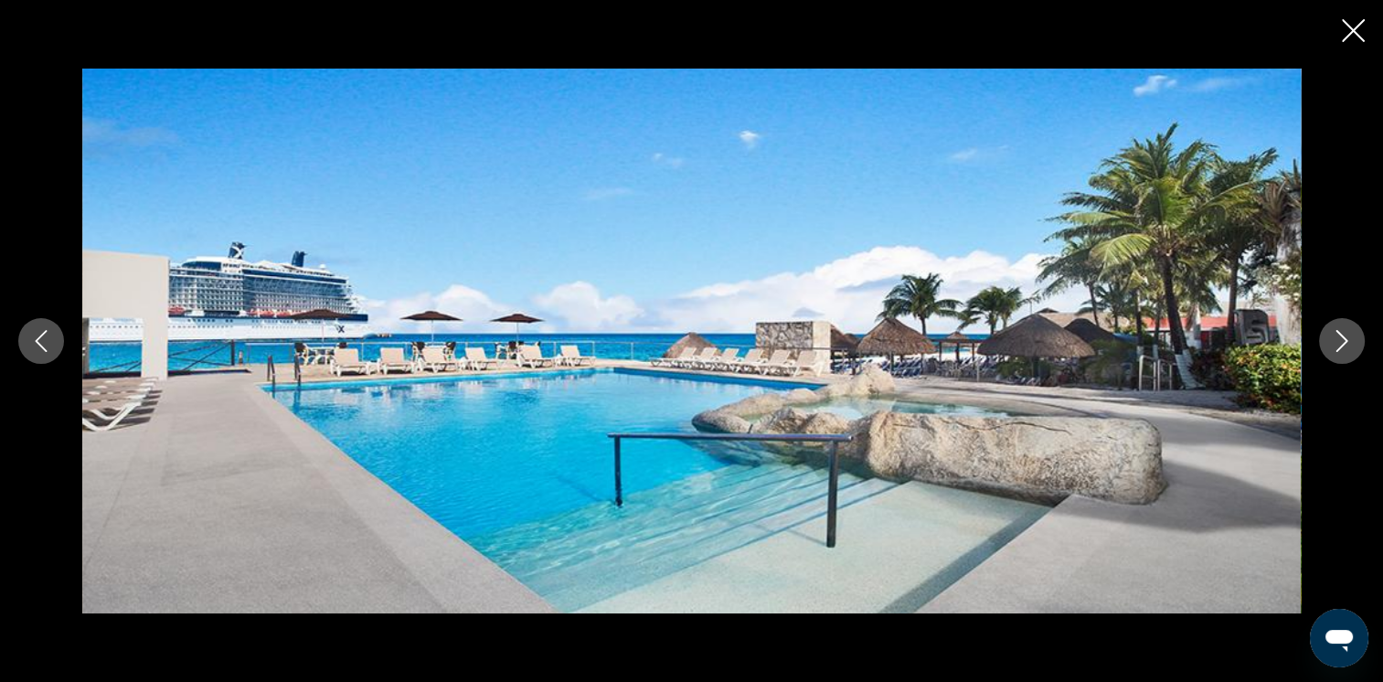
click at [1338, 357] on button "Next image" at bounding box center [1342, 341] width 46 height 46
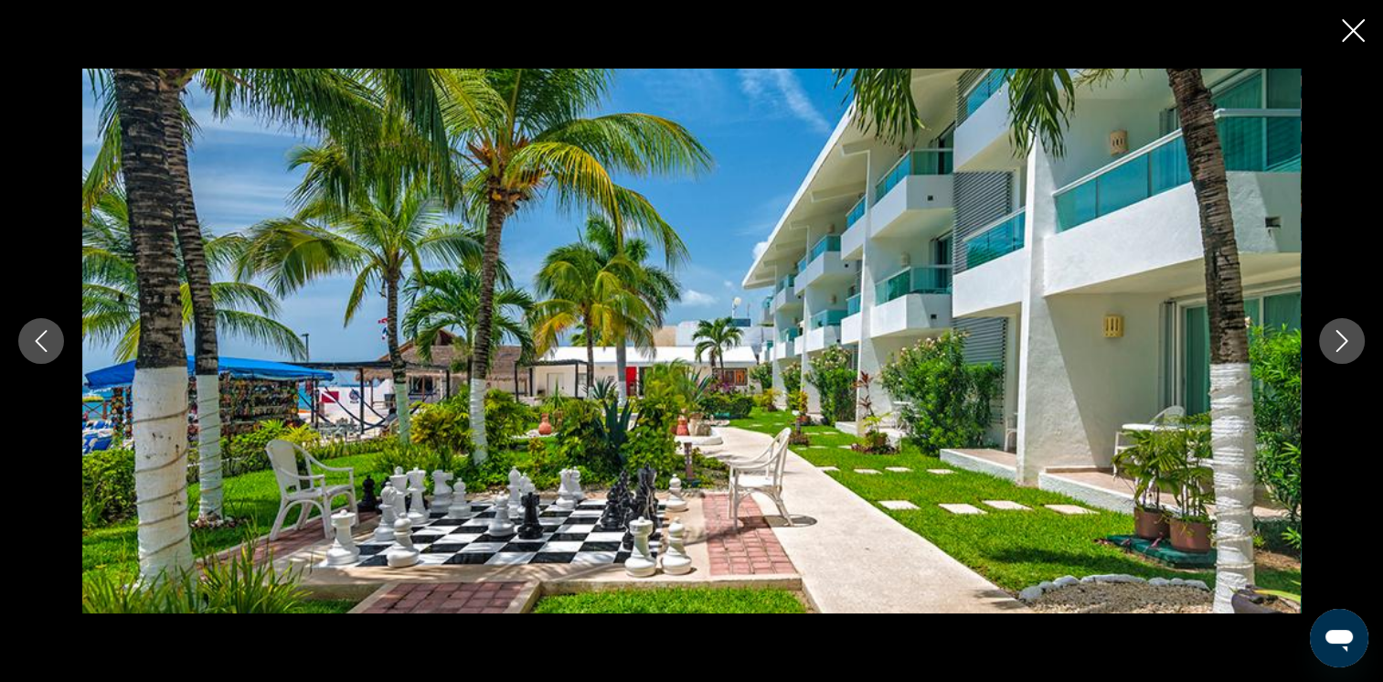
click at [1336, 346] on icon "Next image" at bounding box center [1342, 341] width 22 height 22
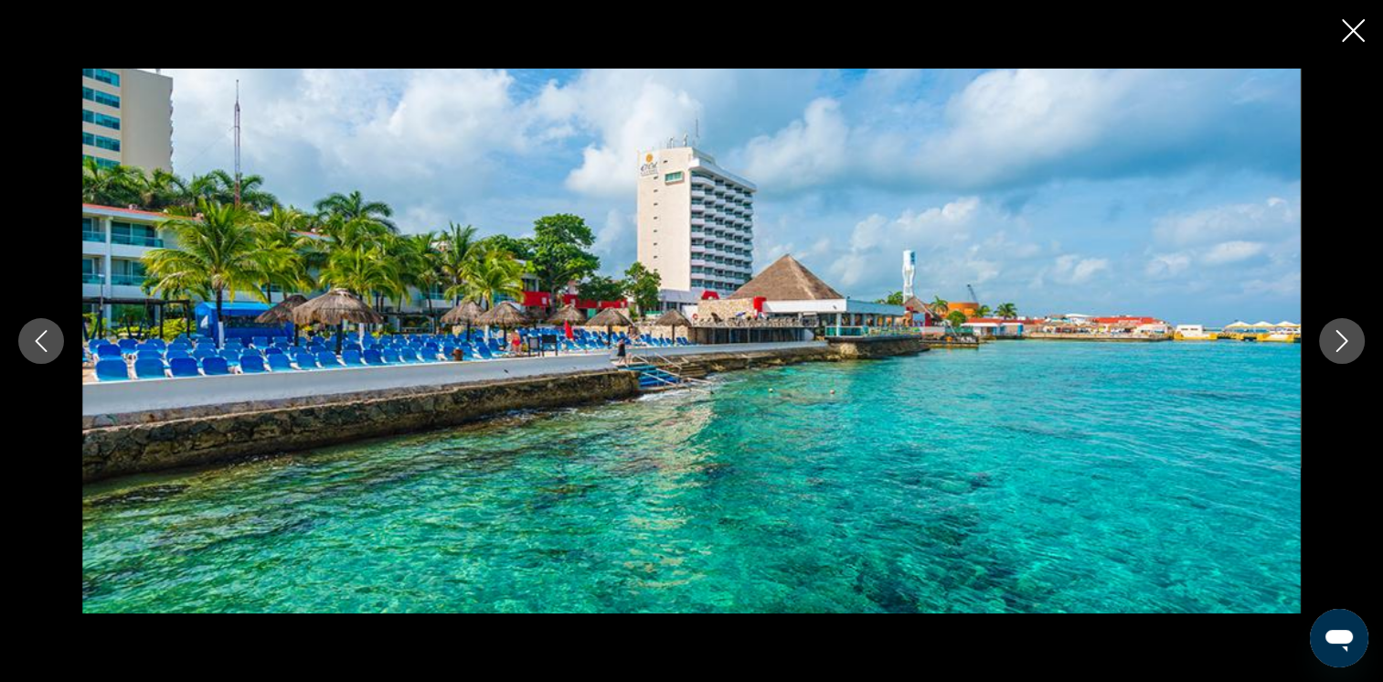
click at [1336, 346] on icon "Next image" at bounding box center [1342, 341] width 22 height 22
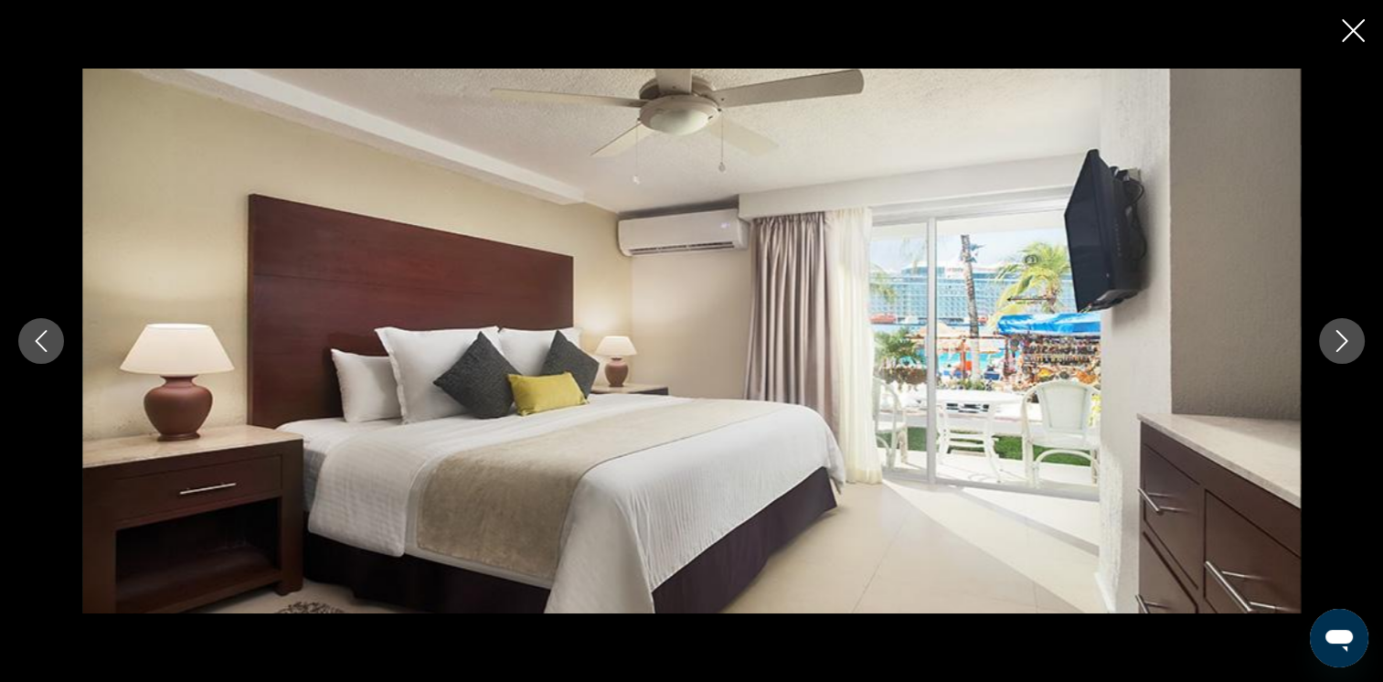
click at [1336, 346] on icon "Next image" at bounding box center [1342, 341] width 22 height 22
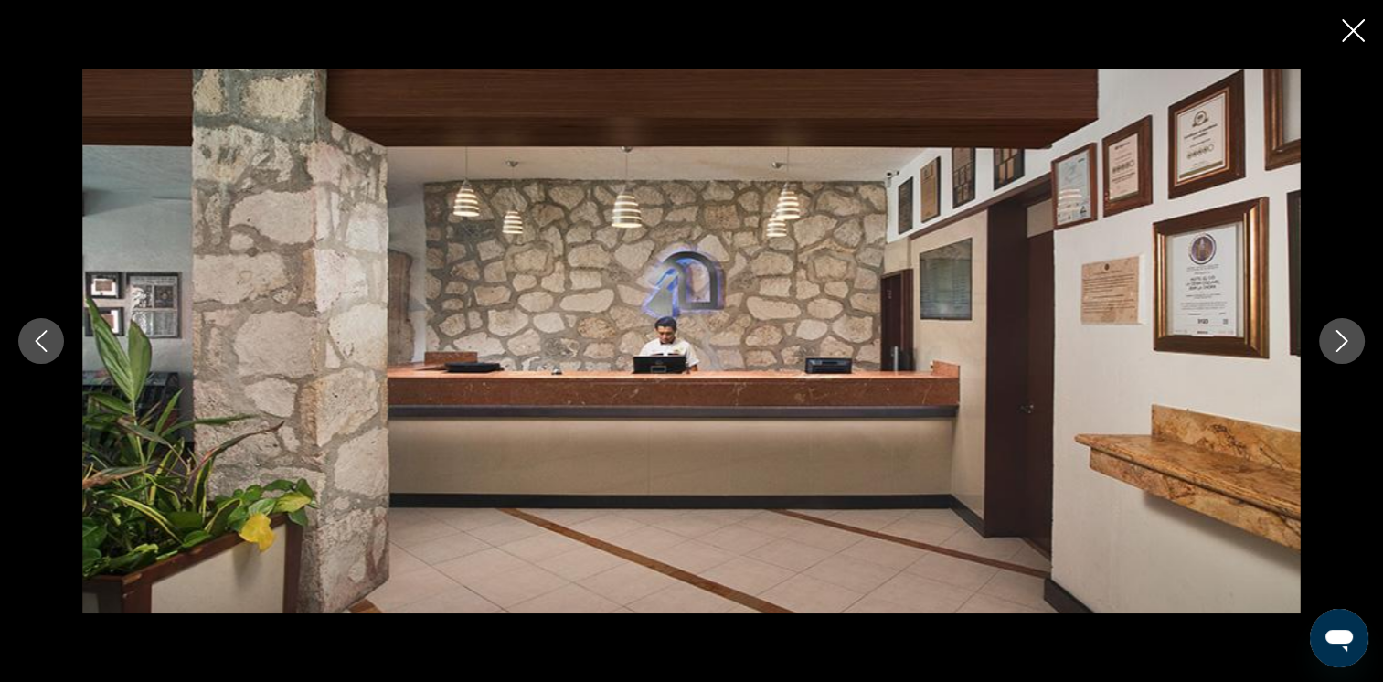
click at [1336, 346] on icon "Next image" at bounding box center [1342, 341] width 22 height 22
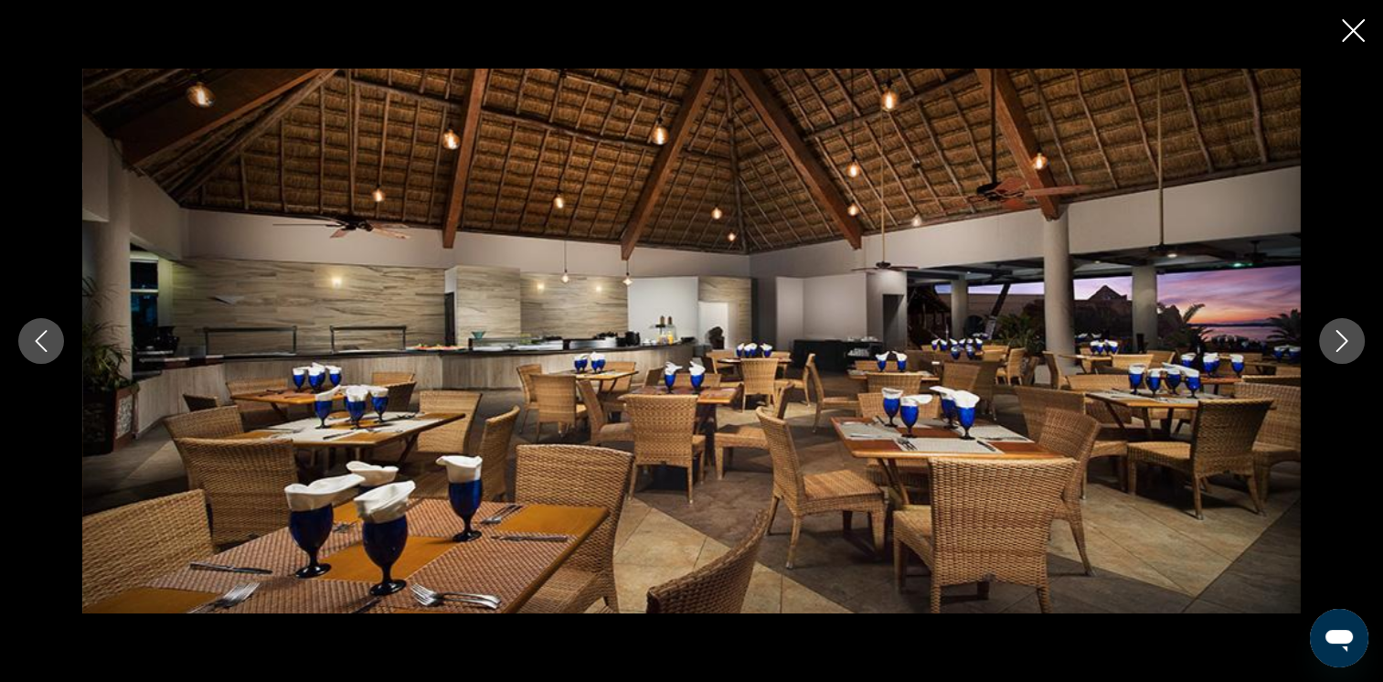
click at [1336, 346] on icon "Next image" at bounding box center [1342, 341] width 22 height 22
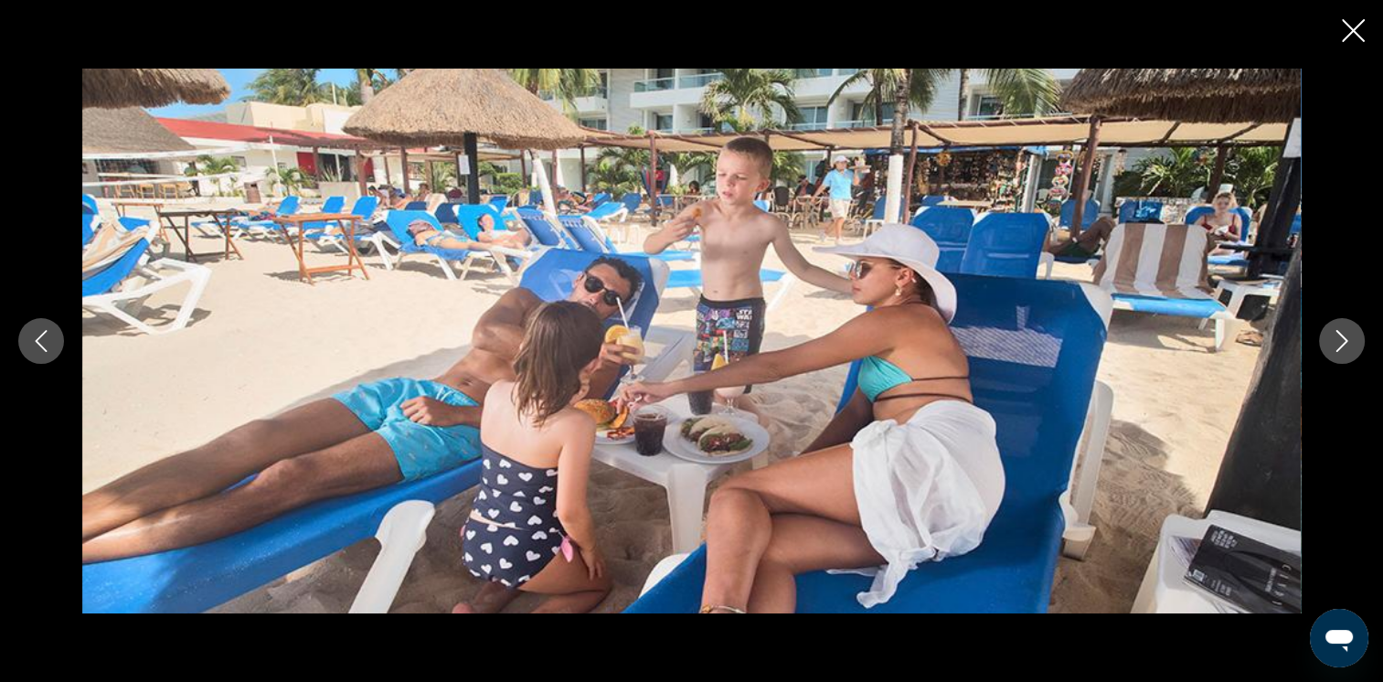
click at [1336, 346] on icon "Next image" at bounding box center [1342, 341] width 22 height 22
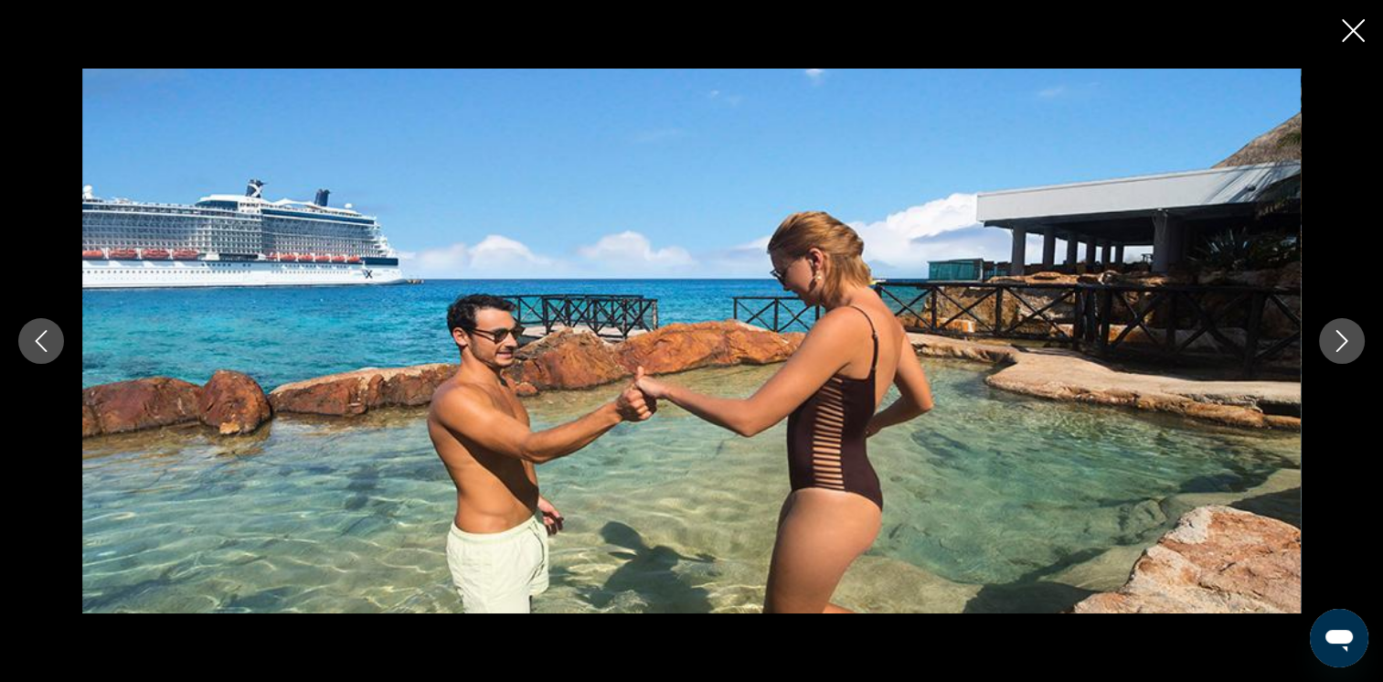
click at [1336, 346] on icon "Next image" at bounding box center [1342, 341] width 22 height 22
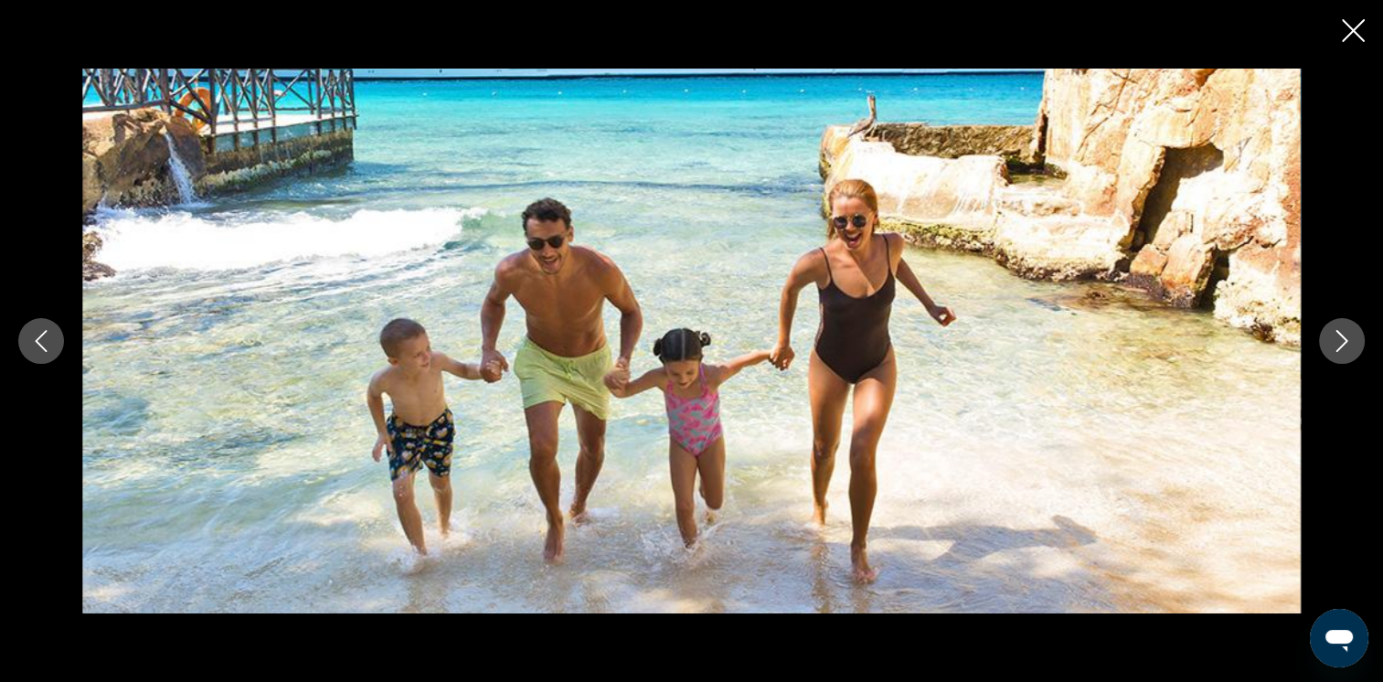
click at [1336, 346] on icon "Next image" at bounding box center [1342, 341] width 22 height 22
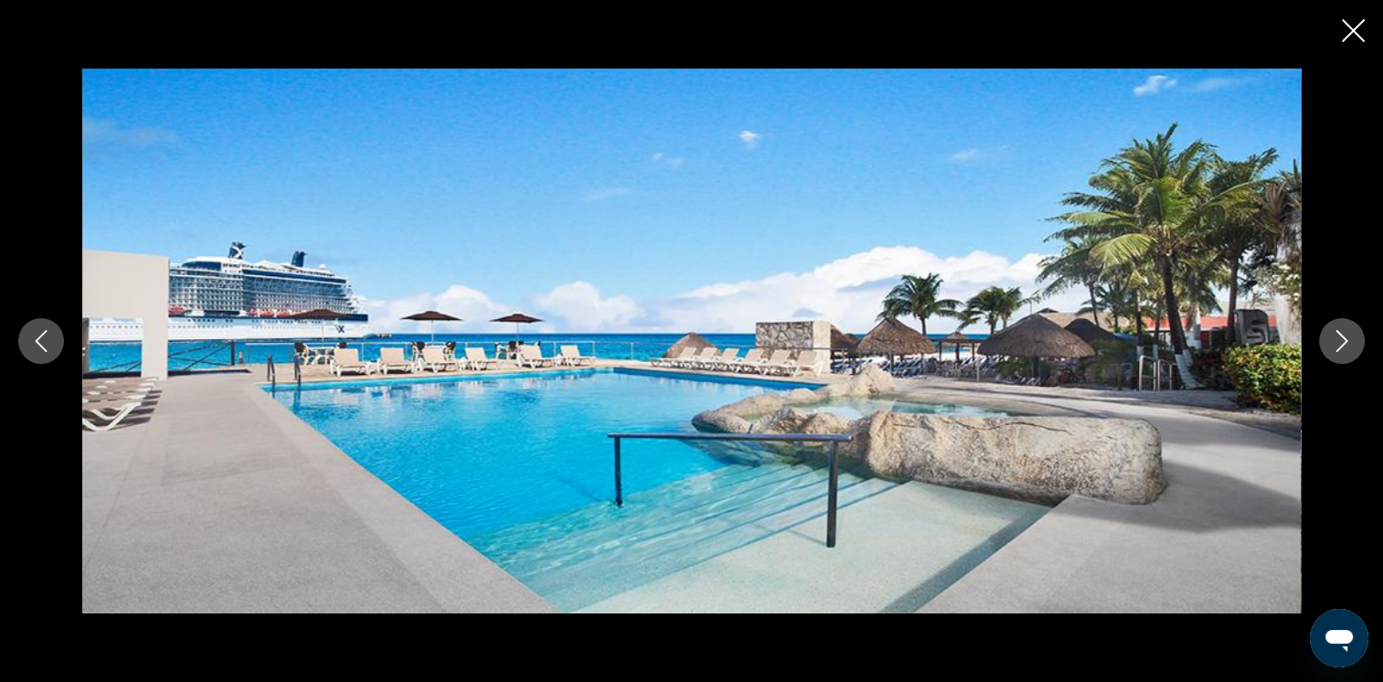
click at [1336, 346] on icon "Next image" at bounding box center [1342, 341] width 22 height 22
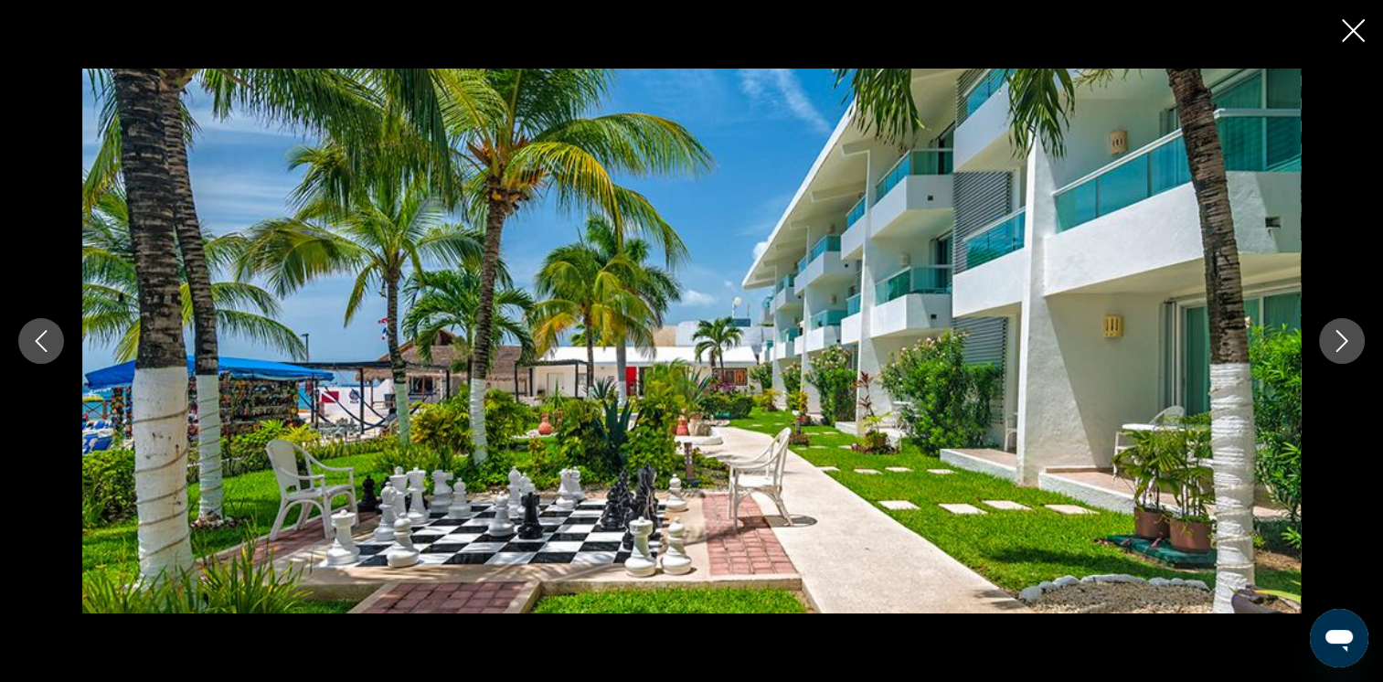
click at [1362, 32] on icon "Close slideshow" at bounding box center [1353, 30] width 23 height 23
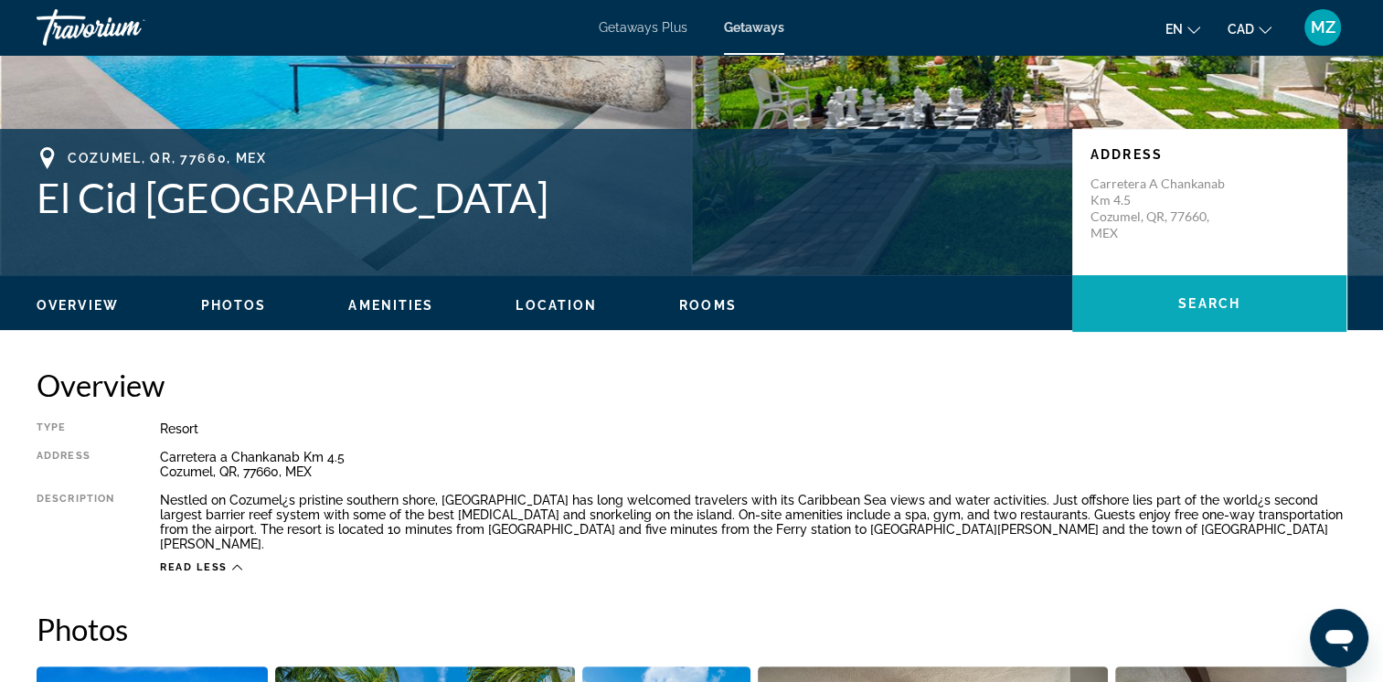
scroll to position [91, 0]
